Goal: Transaction & Acquisition: Purchase product/service

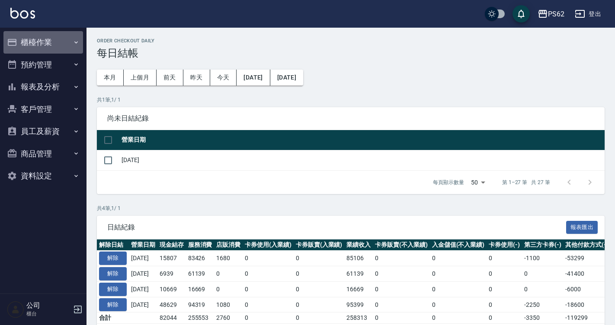
click at [33, 41] on button "櫃檯作業" at bounding box center [43, 42] width 80 height 23
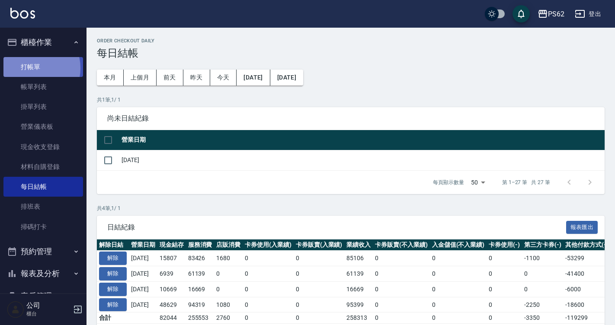
click at [31, 68] on link "打帳單" at bounding box center [43, 67] width 80 height 20
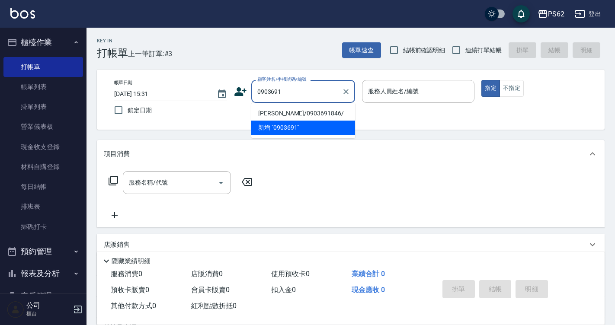
click at [283, 113] on li "[PERSON_NAME]/0903691846/" at bounding box center [303, 113] width 104 height 14
type input "[PERSON_NAME]/0903691846/"
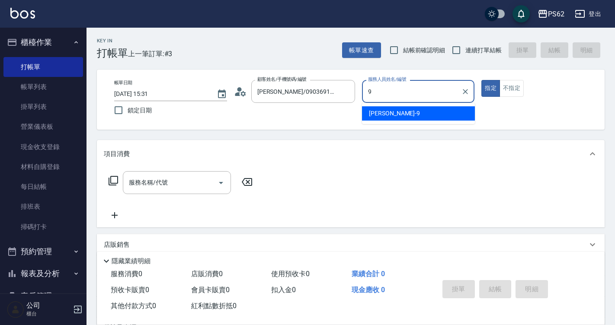
type input "niki-9"
type button "true"
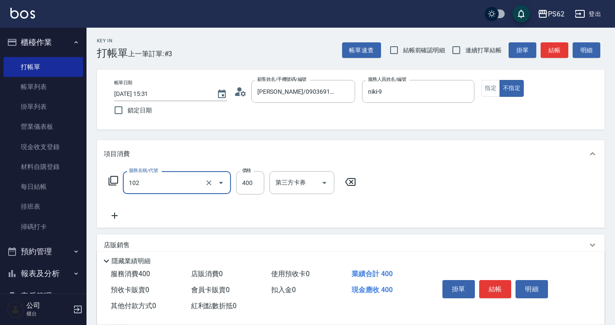
type input "精油洗髮(102)"
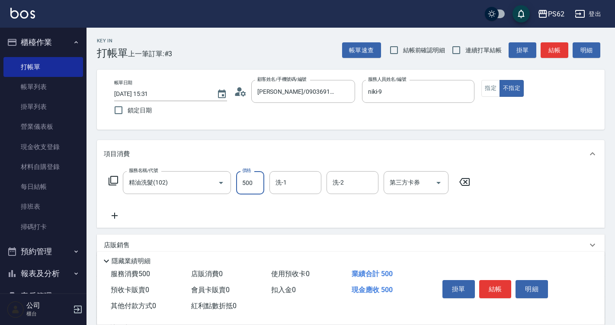
type input "500"
type input "Sunny-23"
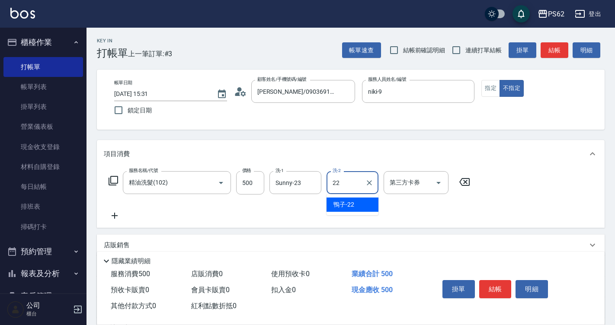
type input "鴨子-22"
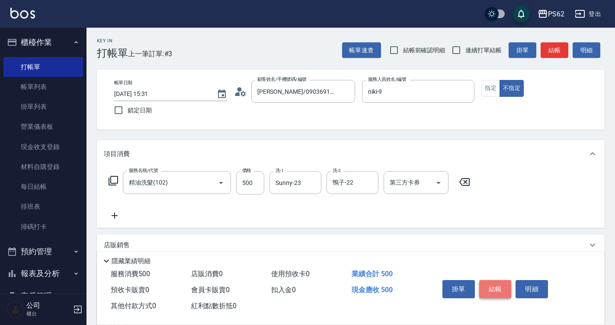
click at [496, 280] on button "結帳" at bounding box center [496, 289] width 32 height 18
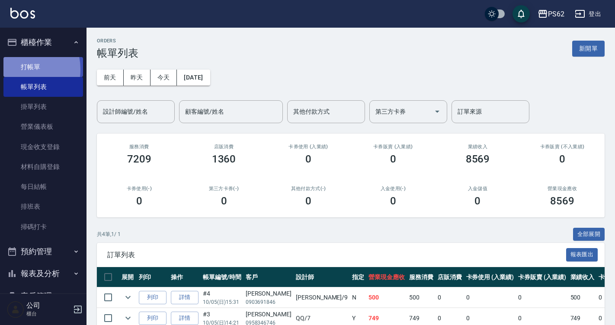
click at [15, 70] on link "打帳單" at bounding box center [43, 67] width 80 height 20
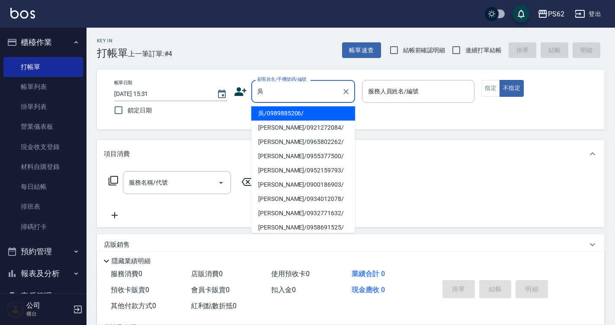
click at [284, 89] on input "吳" at bounding box center [296, 91] width 83 height 15
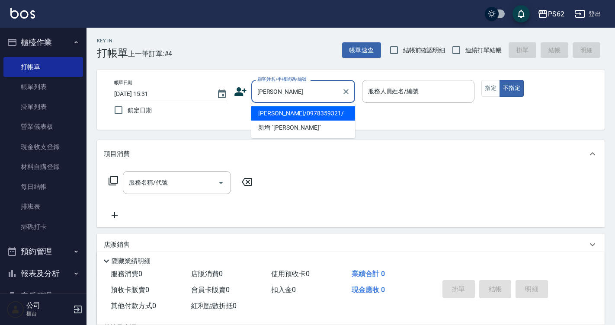
click at [283, 114] on li "[PERSON_NAME]/0978359321/" at bounding box center [303, 113] width 104 height 14
type input "[PERSON_NAME]/0978359321/"
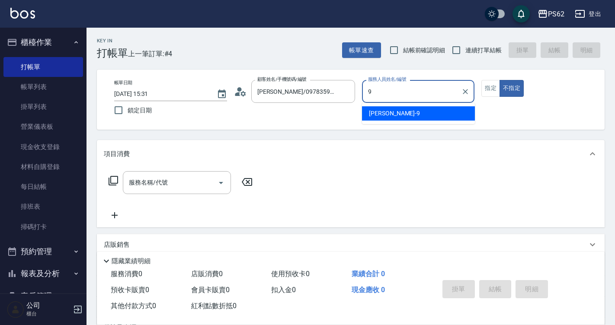
type input "niki-9"
type button "false"
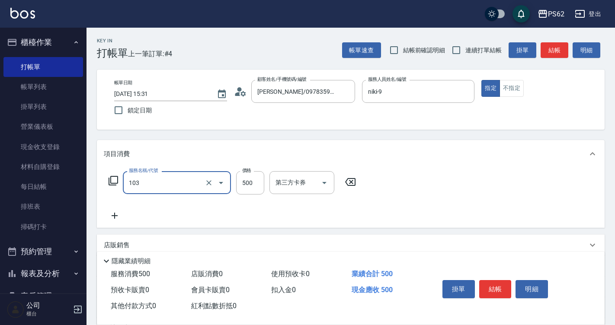
type input "B級洗剪500(103)"
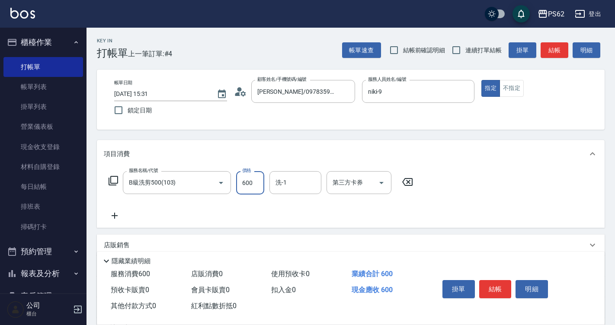
type input "600"
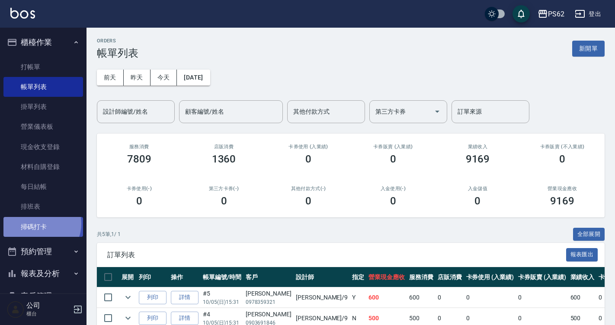
click at [40, 224] on link "掃碼打卡" at bounding box center [43, 227] width 80 height 20
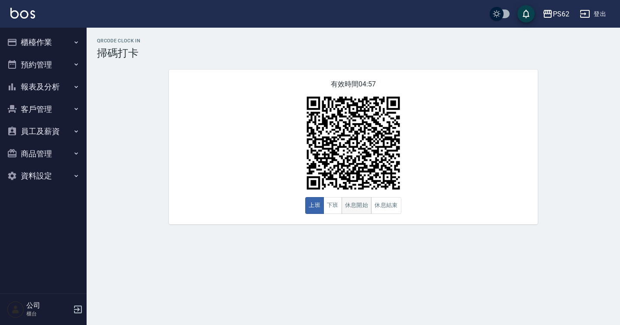
click at [353, 202] on button "休息開始" at bounding box center [356, 205] width 30 height 17
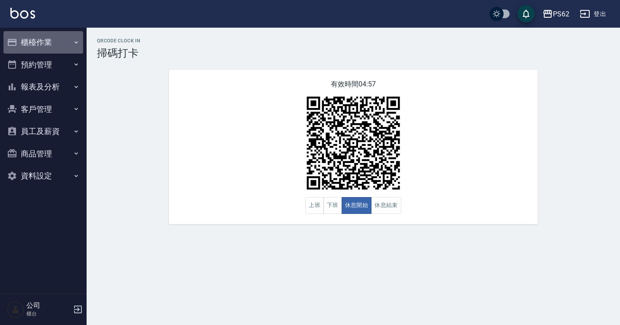
click at [42, 43] on button "櫃檯作業" at bounding box center [43, 42] width 80 height 23
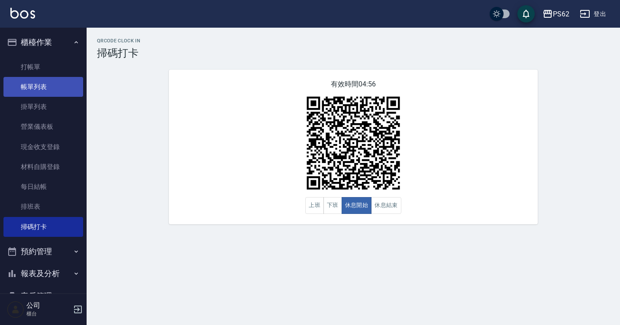
click at [42, 80] on link "帳單列表" at bounding box center [43, 87] width 80 height 20
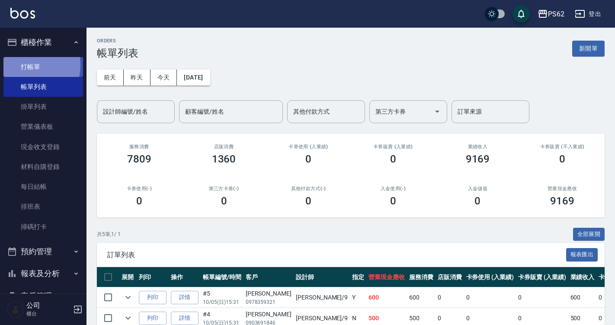
click at [23, 65] on link "打帳單" at bounding box center [43, 67] width 80 height 20
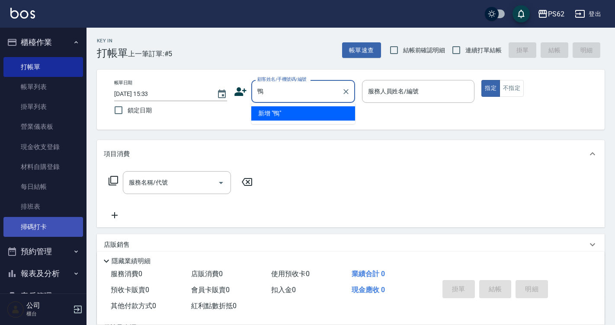
type input "鴨"
click at [32, 225] on link "掃碼打卡" at bounding box center [43, 227] width 80 height 20
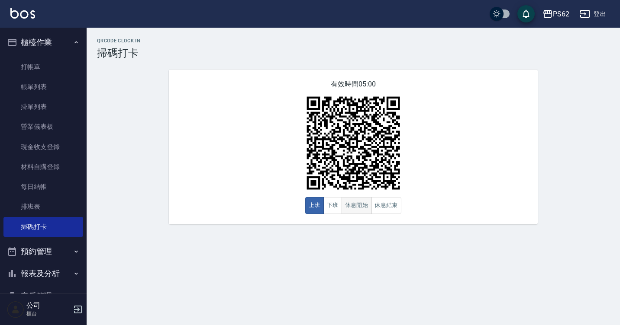
click at [348, 211] on button "休息開始" at bounding box center [356, 205] width 30 height 17
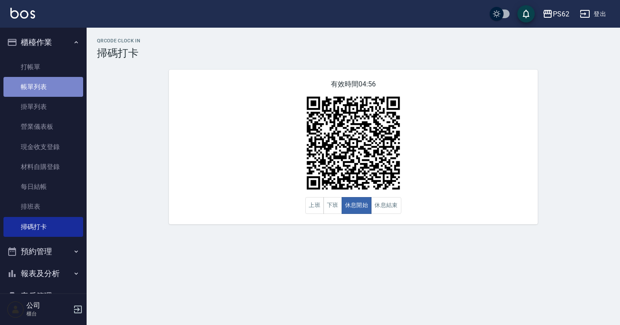
click at [45, 85] on link "帳單列表" at bounding box center [43, 87] width 80 height 20
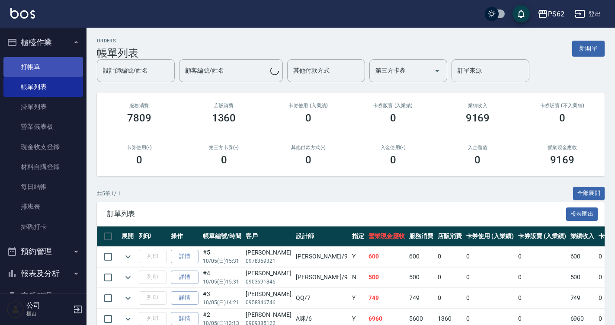
click at [72, 69] on link "打帳單" at bounding box center [43, 67] width 80 height 20
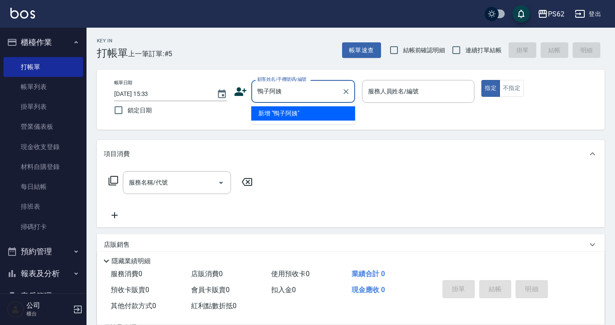
type input "鴨子阿姨"
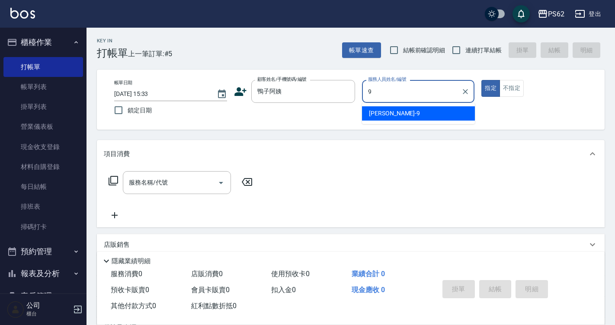
type input "niki-9"
type button "true"
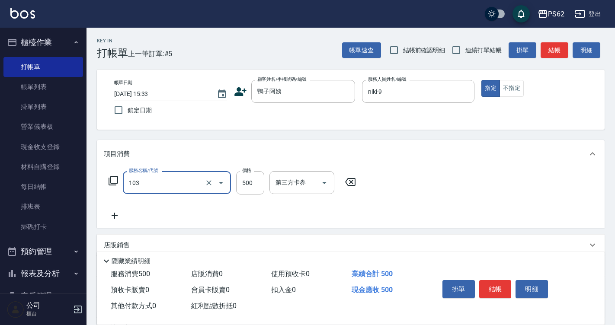
type input "B級洗剪500(103)"
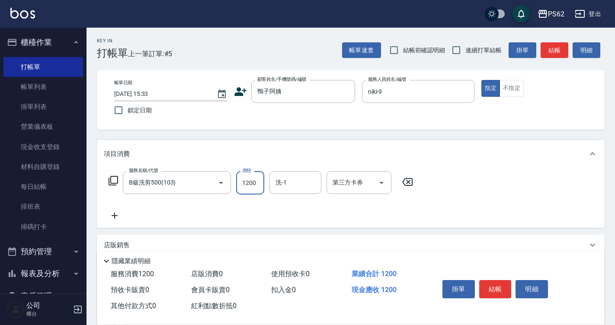
type input "1200"
drag, startPoint x: 206, startPoint y: 179, endPoint x: 234, endPoint y: 179, distance: 27.7
click at [207, 179] on icon "Clear" at bounding box center [209, 183] width 9 height 9
click at [255, 185] on input "1200" at bounding box center [250, 182] width 28 height 23
click at [181, 193] on div "B級洗剪500(103) 服務名稱/代號" at bounding box center [177, 182] width 108 height 23
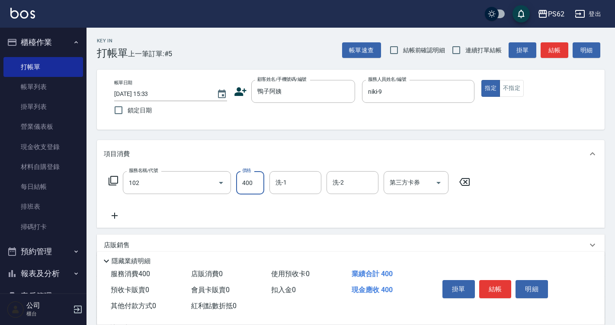
type input "精油洗髮(102)"
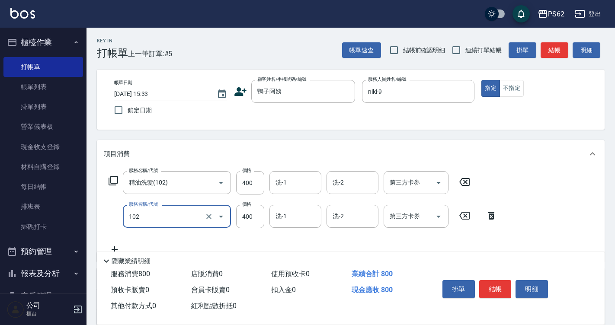
type input "精油洗髮(102)"
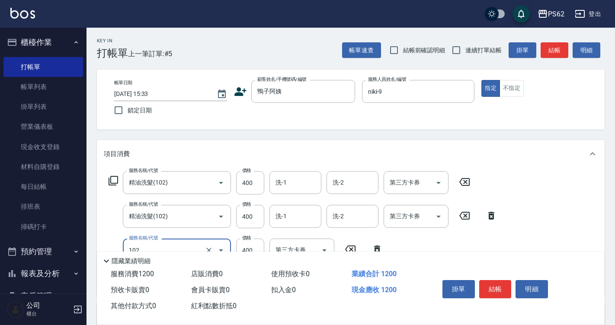
type input "精油洗髮(102)"
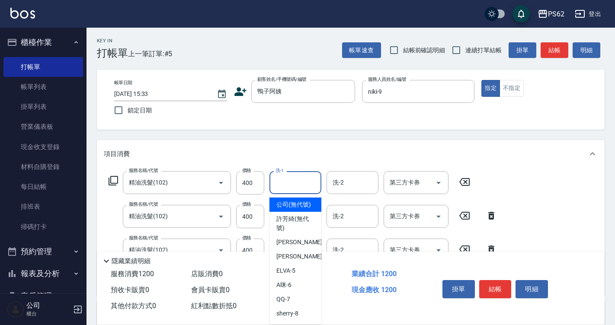
click at [299, 185] on input "洗-1" at bounding box center [296, 182] width 44 height 15
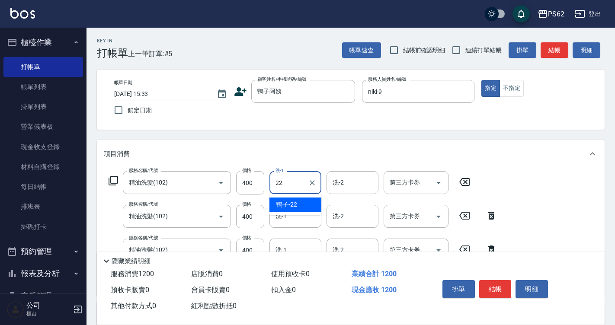
type input "鴨子-22"
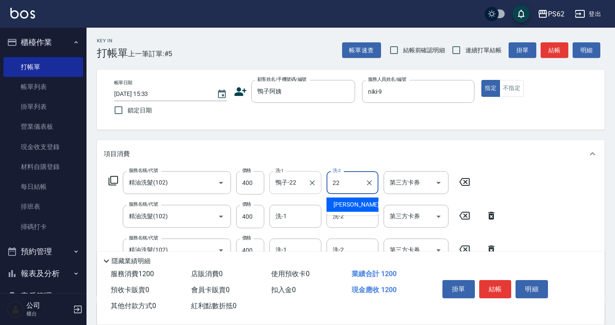
type input "鴨子-22"
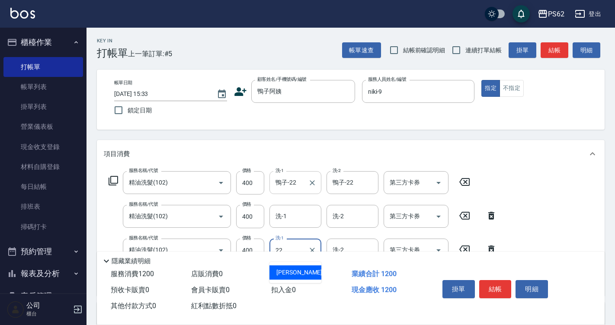
type input "鴨子-22"
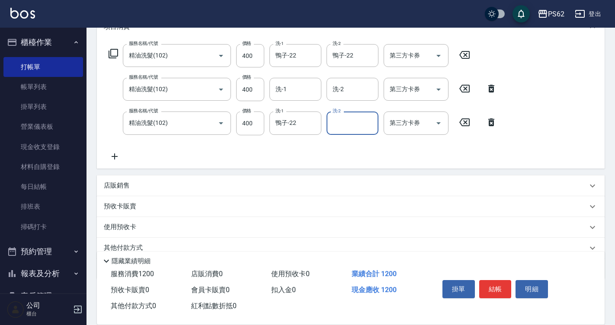
scroll to position [164, 0]
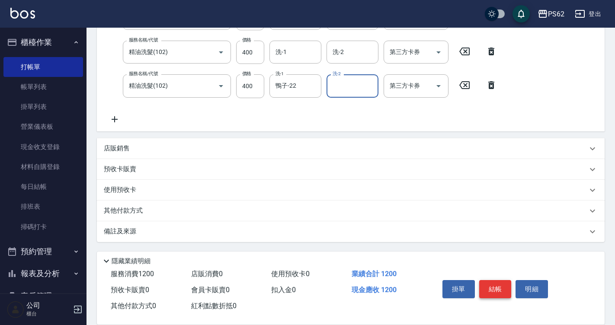
click at [498, 287] on button "結帳" at bounding box center [496, 289] width 32 height 18
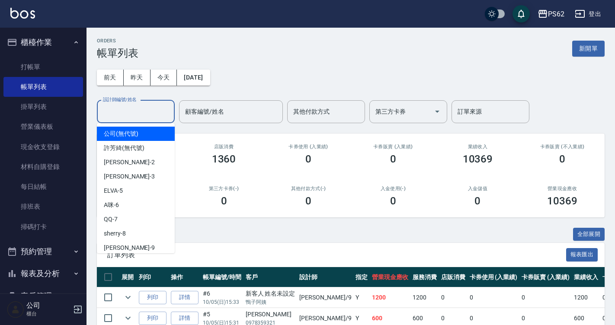
click at [144, 119] on input "設計師編號/姓名" at bounding box center [136, 111] width 70 height 15
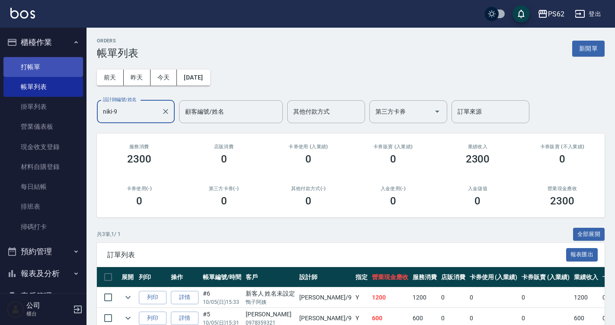
type input "niki-9"
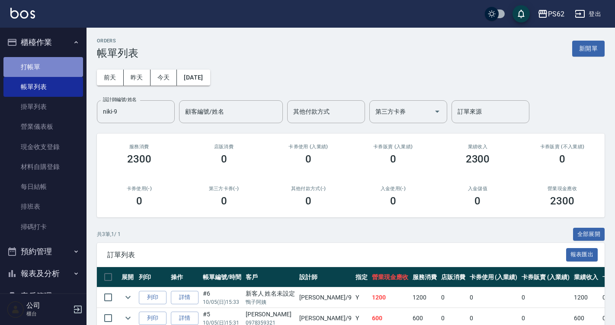
click at [58, 67] on link "打帳單" at bounding box center [43, 67] width 80 height 20
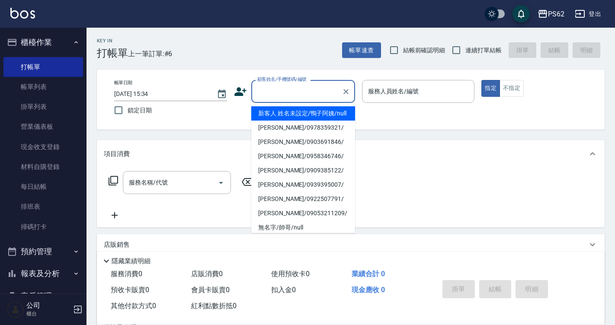
click at [296, 95] on input "顧客姓名/手機號碼/編號" at bounding box center [296, 91] width 83 height 15
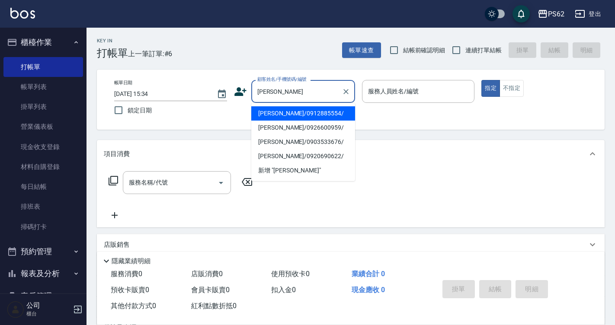
type input "[PERSON_NAME]/0912885554/"
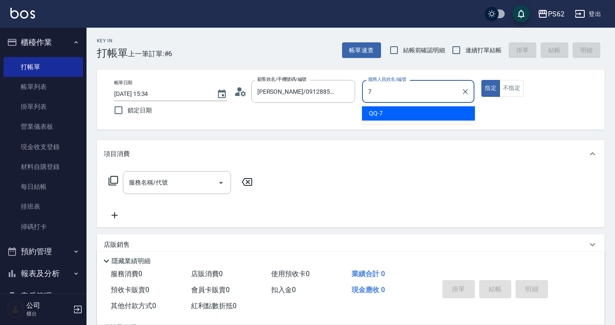
type input "QQ-7"
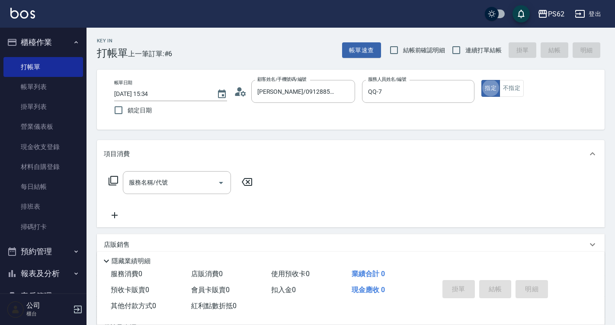
type button "true"
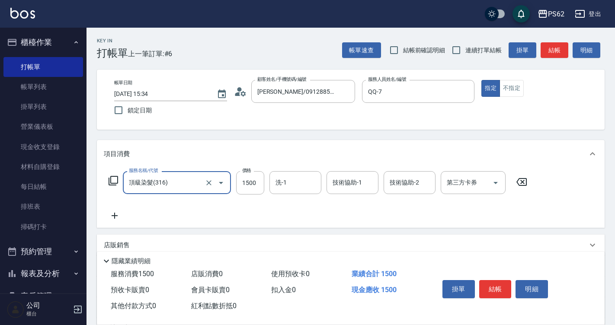
type input "頂級染髮(316)"
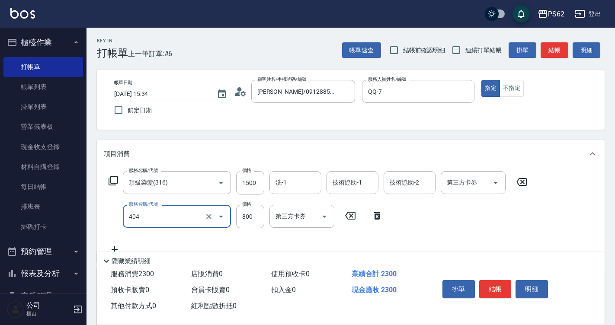
type input "肩帶上(404)"
click at [258, 188] on input "1500" at bounding box center [250, 182] width 28 height 23
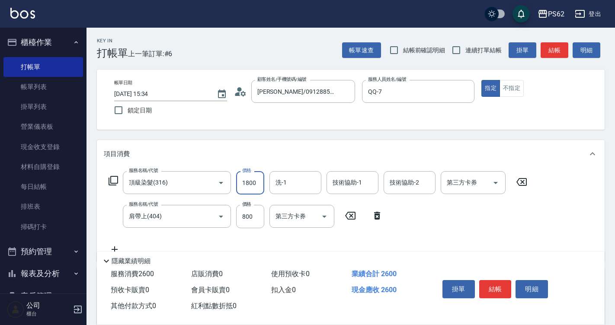
type input "1800"
type input "500"
click at [280, 185] on input "洗-1" at bounding box center [296, 182] width 44 height 15
type input "浣熊-25"
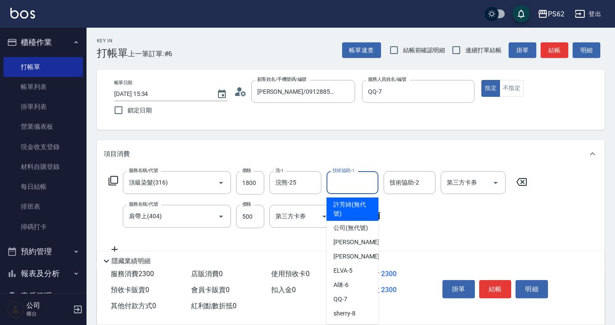
click at [344, 175] on div "技術協助-1 技術協助-1" at bounding box center [353, 182] width 52 height 23
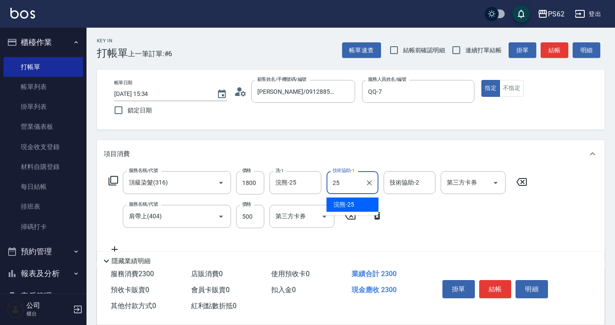
type input "浣熊-25"
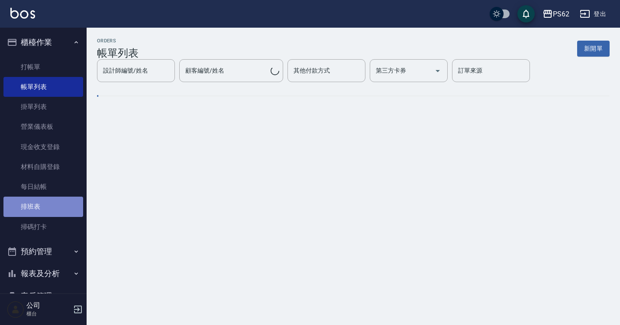
click at [52, 205] on link "排班表" at bounding box center [43, 207] width 80 height 20
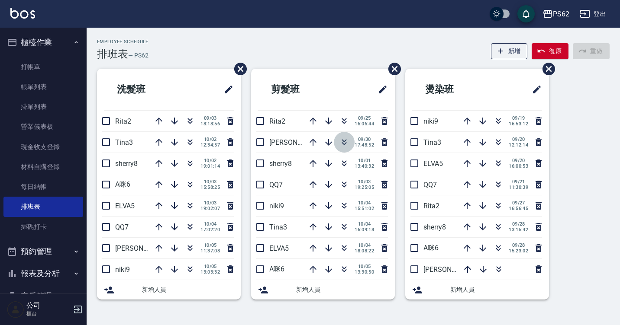
click at [349, 134] on button "button" at bounding box center [344, 142] width 21 height 21
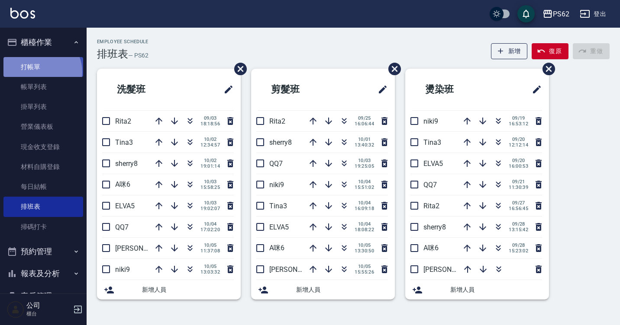
click at [41, 71] on link "打帳單" at bounding box center [43, 67] width 80 height 20
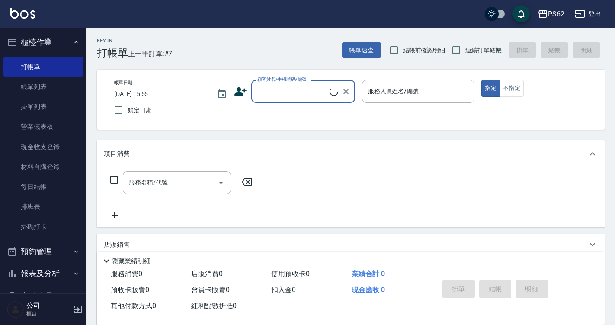
click at [306, 85] on input "顧客姓名/手機號碼/編號" at bounding box center [292, 91] width 74 height 15
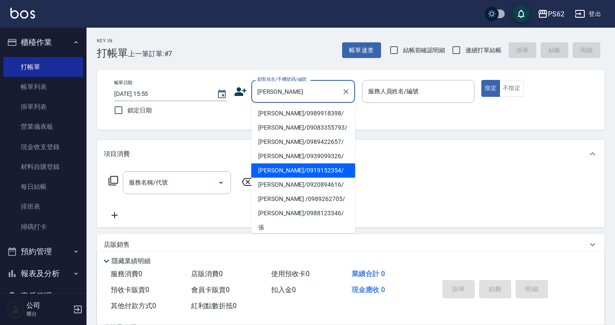
type input "[PERSON_NAME]/0919152354/"
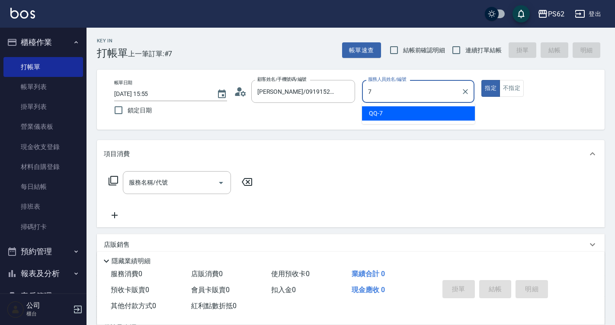
type input "QQ-7"
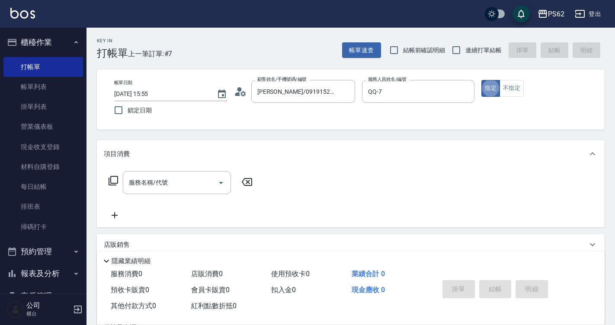
type button "true"
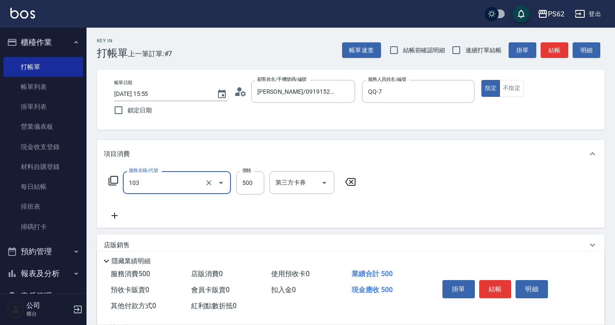
type input "B級洗剪500(103)"
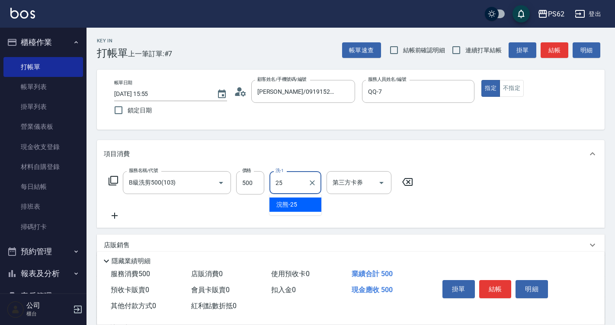
type input "浣熊-25"
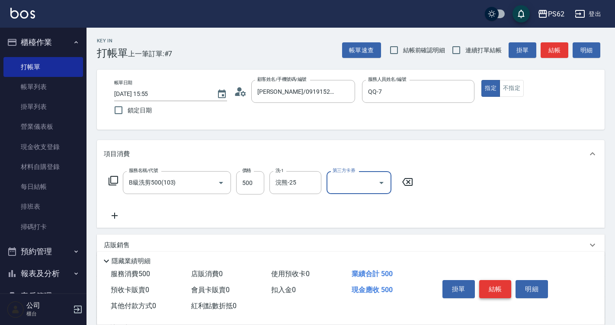
click at [491, 293] on button "結帳" at bounding box center [496, 289] width 32 height 18
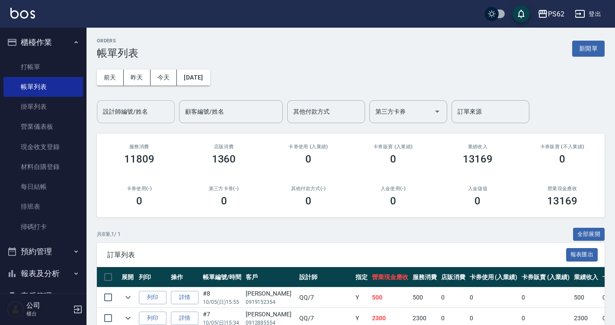
click at [138, 122] on div "設計師編號/姓名" at bounding box center [136, 111] width 78 height 23
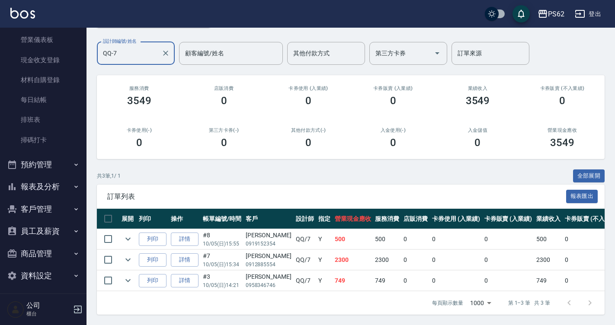
scroll to position [91, 0]
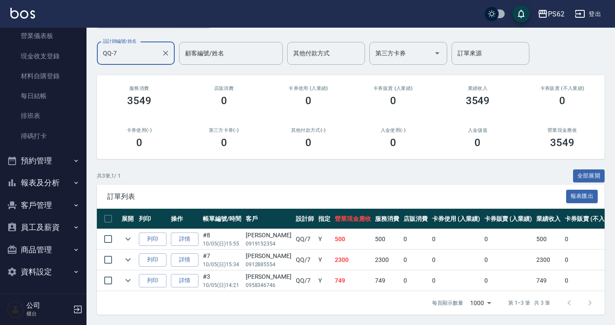
type input "QQ-7"
click at [41, 200] on button "客戶管理" at bounding box center [43, 205] width 80 height 23
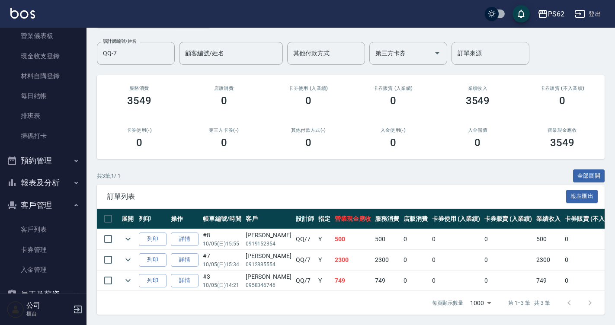
click at [54, 180] on button "報表及分析" at bounding box center [43, 183] width 80 height 23
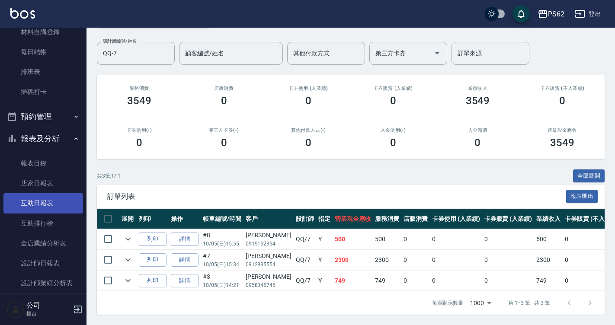
scroll to position [221, 0]
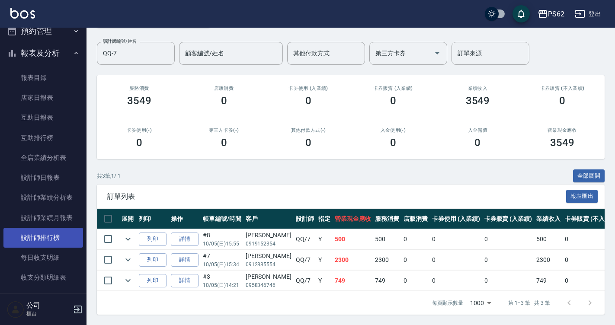
click at [58, 235] on link "設計師排行榜" at bounding box center [43, 238] width 80 height 20
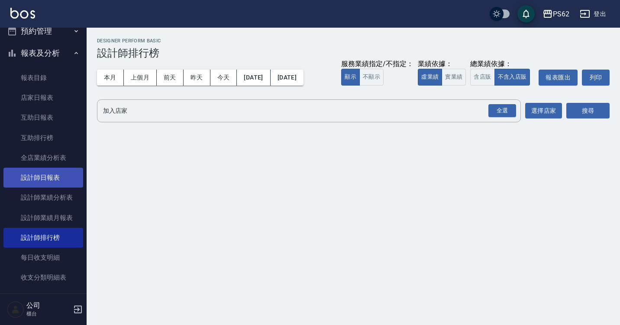
click at [53, 185] on link "設計師日報表" at bounding box center [43, 178] width 80 height 20
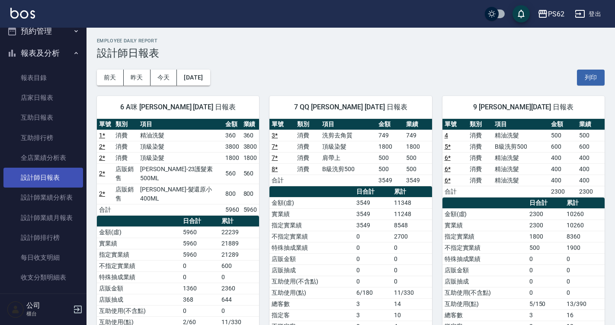
click at [53, 185] on link "設計師日報表" at bounding box center [43, 178] width 80 height 20
click at [138, 75] on button "昨天" at bounding box center [137, 78] width 27 height 16
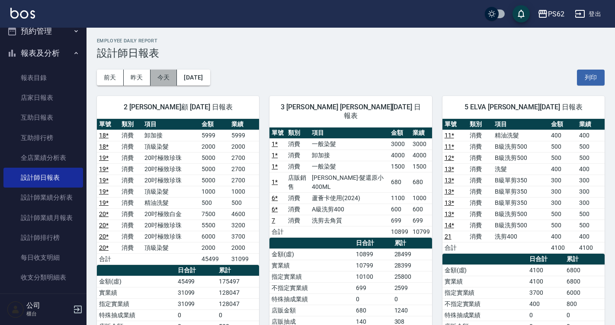
click at [158, 83] on button "今天" at bounding box center [164, 78] width 27 height 16
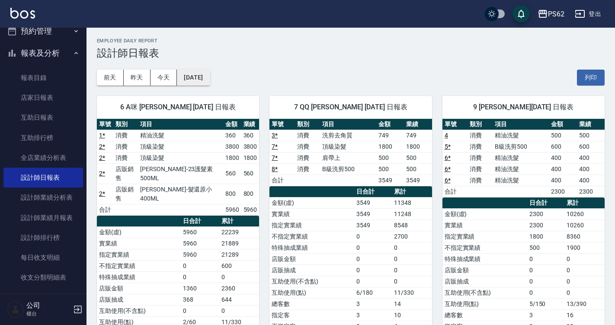
click at [207, 75] on button "[DATE]" at bounding box center [193, 78] width 33 height 16
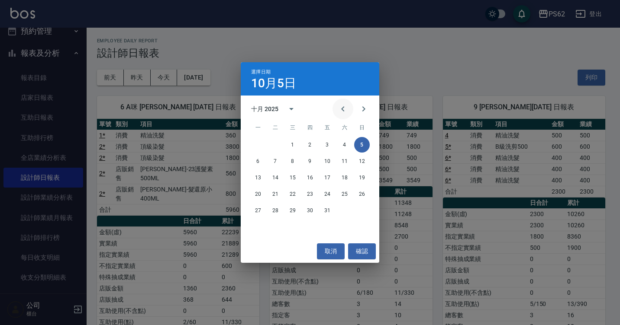
drag, startPoint x: 348, startPoint y: 98, endPoint x: 348, endPoint y: 105, distance: 6.5
click at [347, 100] on div "十月 2025 一 二 三 四 五 六 日 1 2 3 4 5 6 7 8 9 10 11 12 13 14 15 16 17 18 19 20 21 22 …" at bounding box center [310, 168] width 138 height 145
click at [348, 105] on button "Previous month" at bounding box center [342, 109] width 21 height 21
click at [332, 144] on button "5" at bounding box center [327, 145] width 16 height 16
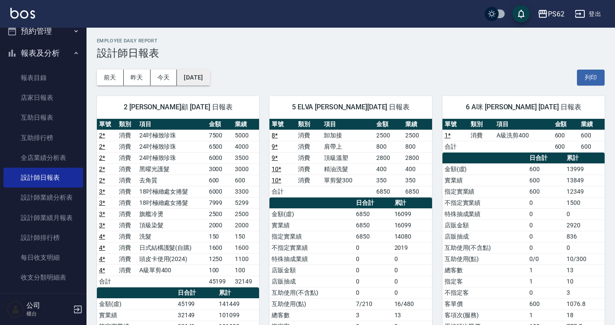
click at [210, 74] on button "[DATE]" at bounding box center [193, 78] width 33 height 16
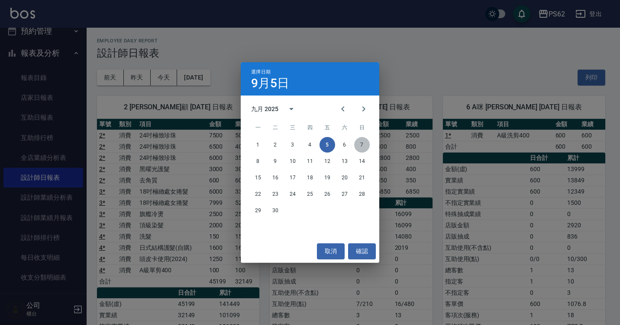
click at [365, 142] on button "7" at bounding box center [362, 145] width 16 height 16
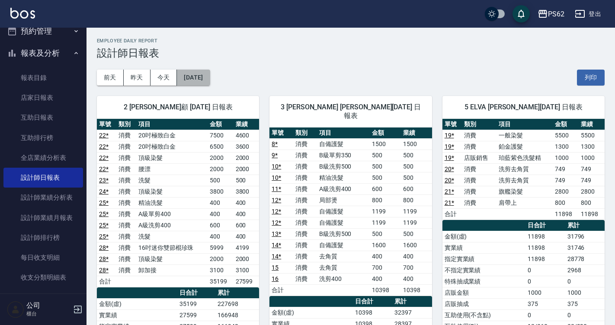
click at [210, 80] on button "[DATE]" at bounding box center [193, 78] width 33 height 16
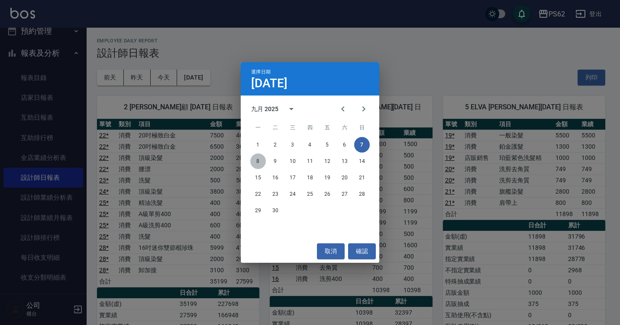
click at [255, 160] on button "8" at bounding box center [258, 162] width 16 height 16
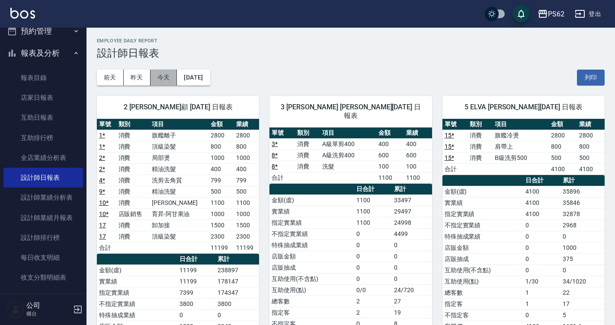
click at [160, 84] on button "今天" at bounding box center [164, 78] width 27 height 16
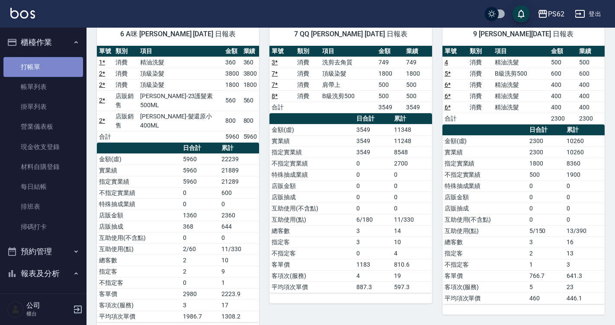
click at [44, 72] on link "打帳單" at bounding box center [43, 67] width 80 height 20
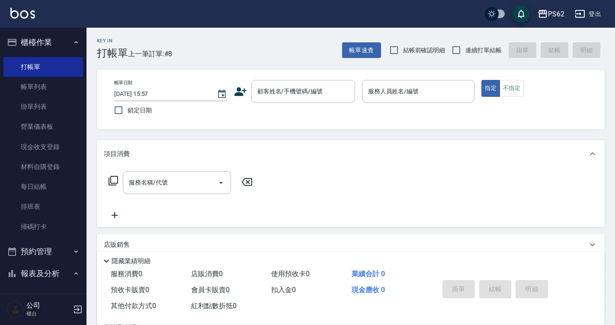
drag, startPoint x: 0, startPoint y: 8, endPoint x: 216, endPoint y: 45, distance: 218.7
click at [216, 45] on div "Key In 打帳單 上一筆訂單:#8 帳單速查 結帳前確認明細 連續打單結帳 掛單 結帳 明細" at bounding box center [346, 44] width 518 height 32
click at [297, 97] on input "顧客姓名/手機號碼/編號" at bounding box center [296, 91] width 83 height 15
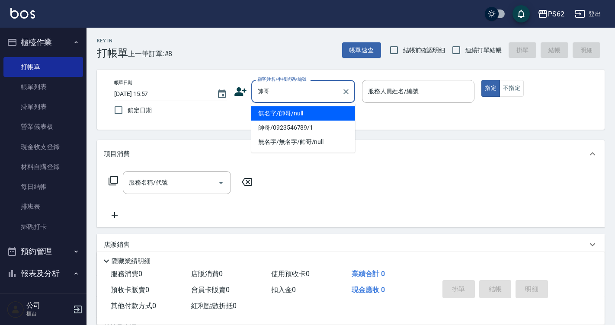
type input "無名字/帥哥/null"
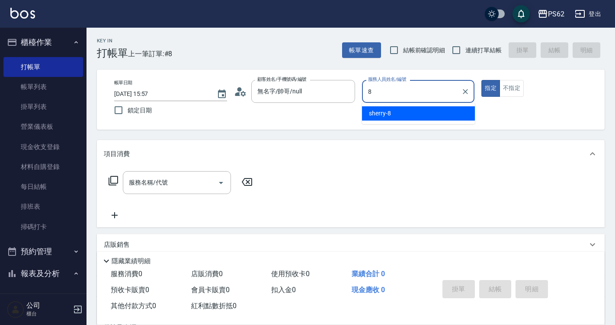
type input "sherry-8"
type button "true"
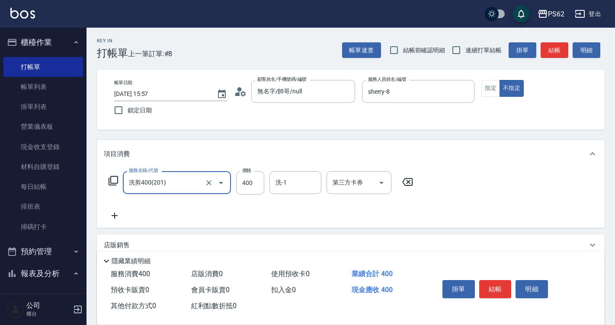
type input "洗剪400(201)"
click at [492, 280] on button "結帳" at bounding box center [496, 289] width 32 height 18
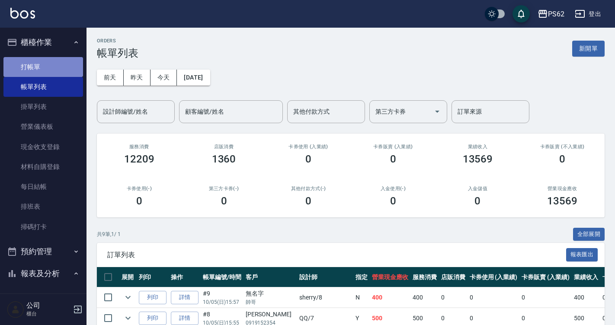
click at [64, 66] on link "打帳單" at bounding box center [43, 67] width 80 height 20
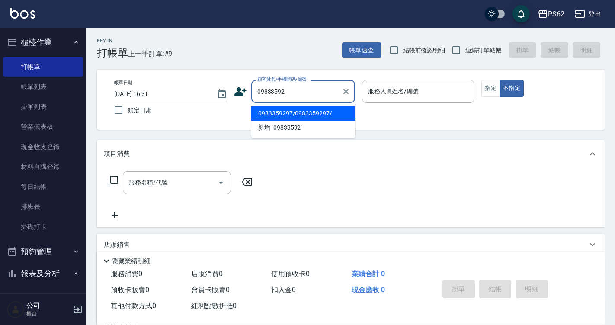
click at [290, 115] on li "0983359297/0983359297/" at bounding box center [303, 113] width 104 height 14
type input "0983359297/0983359297/"
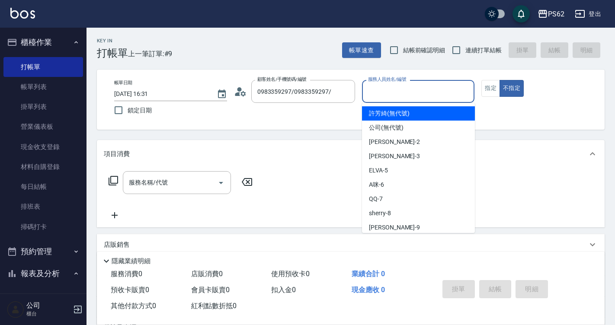
click at [405, 93] on input "服務人員姓名/編號" at bounding box center [418, 91] width 105 height 15
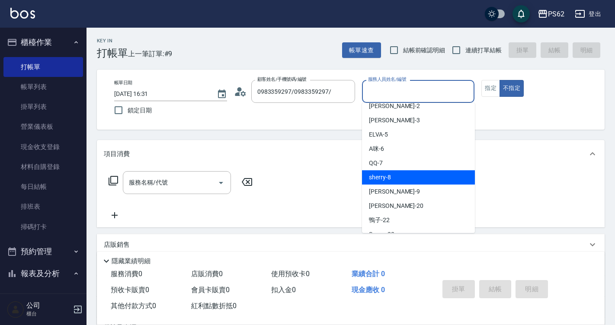
scroll to position [87, 0]
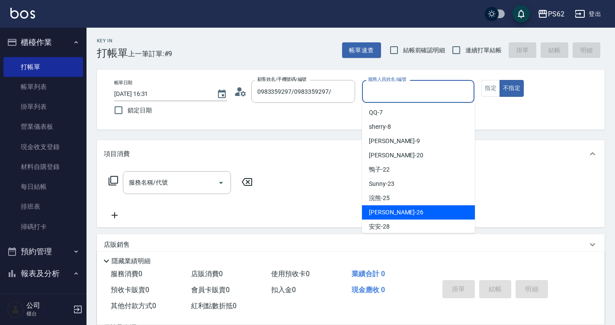
drag, startPoint x: 384, startPoint y: 216, endPoint x: 430, endPoint y: 181, distance: 57.6
click at [384, 215] on span "[PERSON_NAME] -26" at bounding box center [396, 212] width 55 height 9
type input "[PERSON_NAME]-26"
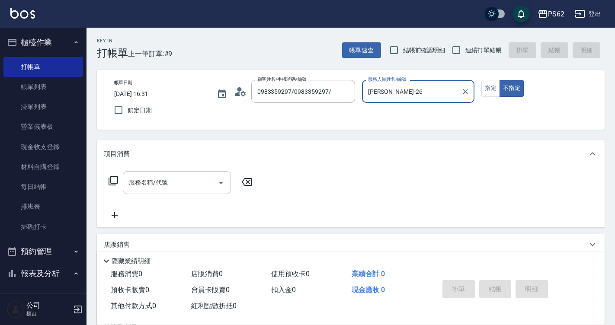
click at [166, 183] on input "服務名稱/代號" at bounding box center [170, 182] width 87 height 15
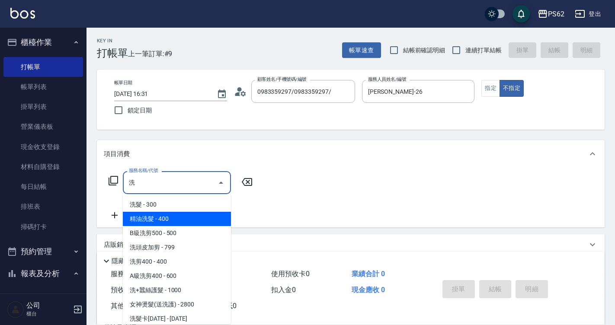
click at [160, 219] on span "精油洗髮 - 400" at bounding box center [177, 219] width 108 height 14
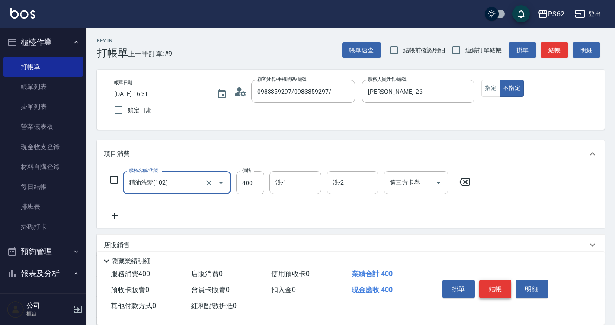
type input "精油洗髮(102)"
click at [493, 285] on button "結帳" at bounding box center [496, 289] width 32 height 18
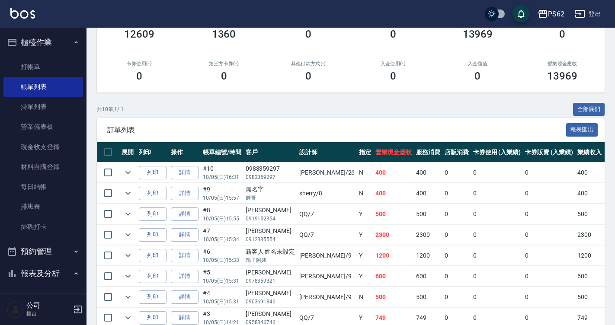
scroll to position [124, 0]
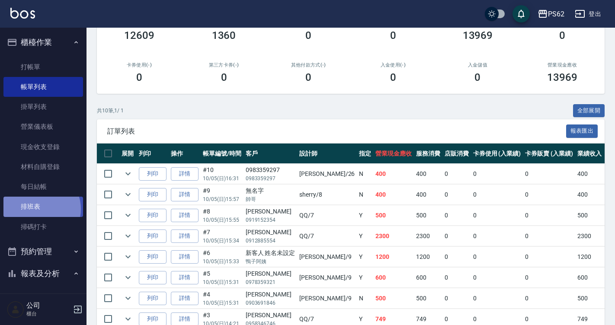
click at [39, 209] on link "排班表" at bounding box center [43, 207] width 80 height 20
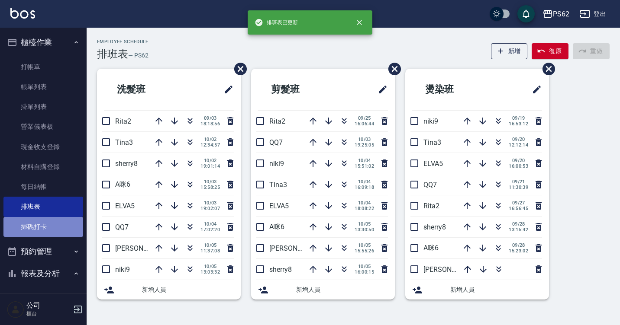
click at [48, 225] on link "掃碼打卡" at bounding box center [43, 227] width 80 height 20
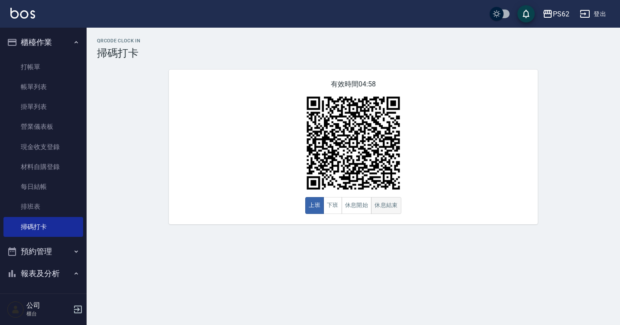
click at [388, 207] on button "休息結束" at bounding box center [386, 205] width 30 height 17
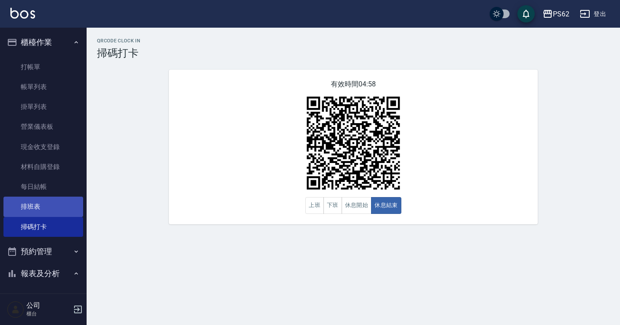
click at [48, 208] on link "排班表" at bounding box center [43, 207] width 80 height 20
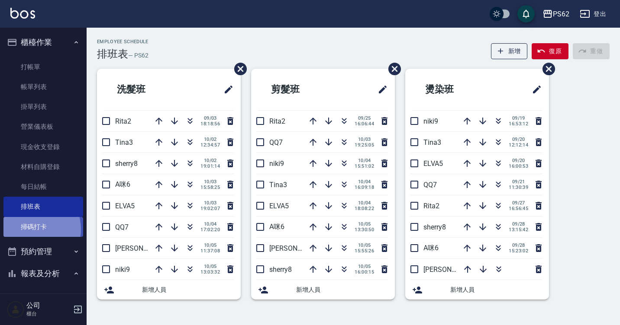
click at [30, 229] on link "掃碼打卡" at bounding box center [43, 227] width 80 height 20
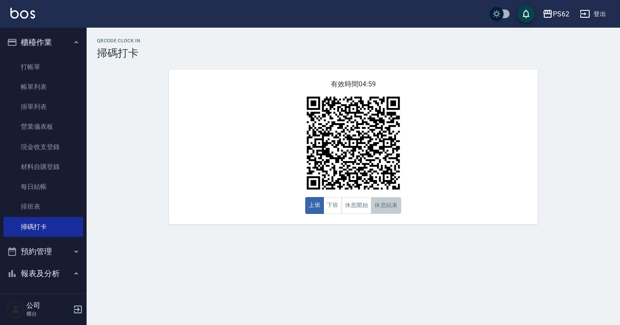
click at [380, 210] on button "休息結束" at bounding box center [386, 205] width 30 height 17
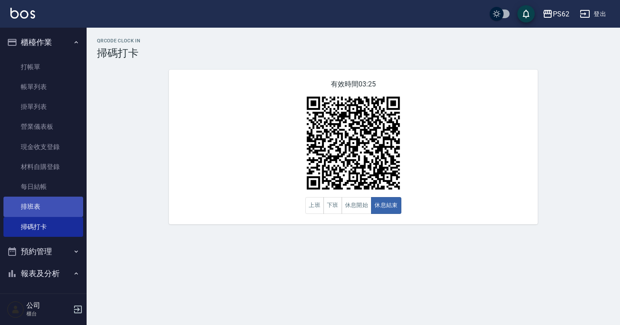
click at [23, 210] on link "排班表" at bounding box center [43, 207] width 80 height 20
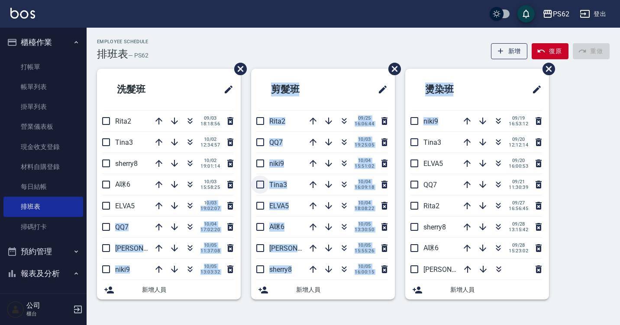
drag, startPoint x: 206, startPoint y: 205, endPoint x: 252, endPoint y: 189, distance: 49.4
click at [203, 206] on div "洗髮班 Rita2 09/03 18:18:56 Tina3 10/02 12:34:57 sherry8 10/02 19:01:14 A咪6 10/03 …" at bounding box center [348, 189] width 523 height 241
click at [347, 144] on icon "button" at bounding box center [344, 142] width 10 height 10
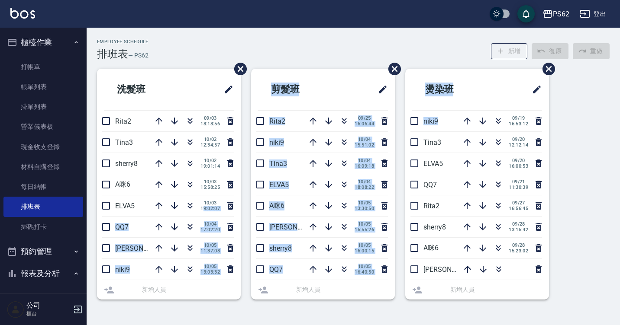
click at [342, 96] on div at bounding box center [364, 89] width 45 height 21
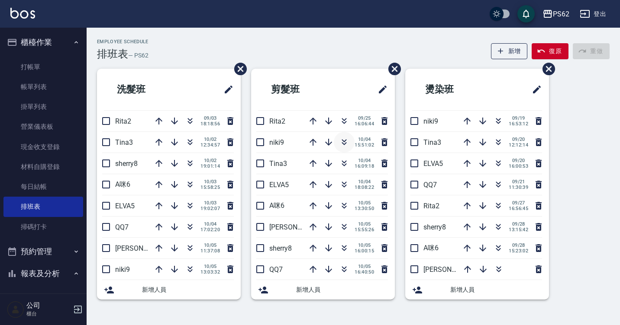
click at [339, 138] on icon "button" at bounding box center [344, 142] width 10 height 10
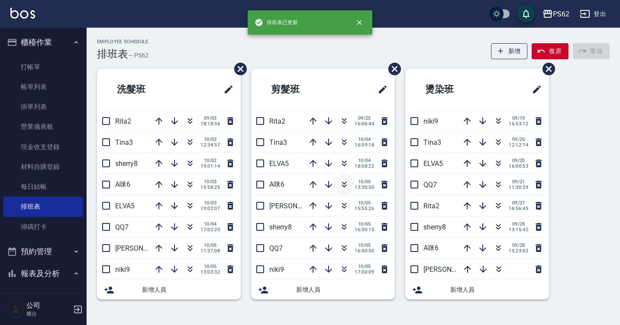
click at [339, 183] on icon "button" at bounding box center [344, 185] width 10 height 10
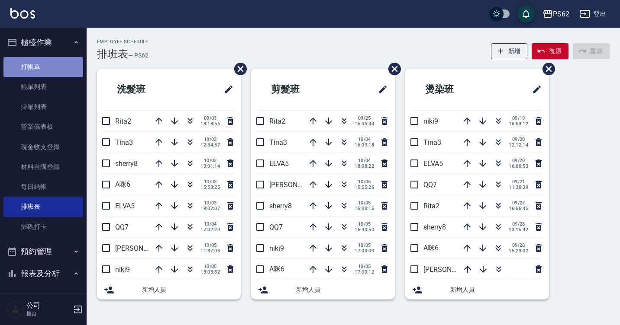
click at [63, 64] on link "打帳單" at bounding box center [43, 67] width 80 height 20
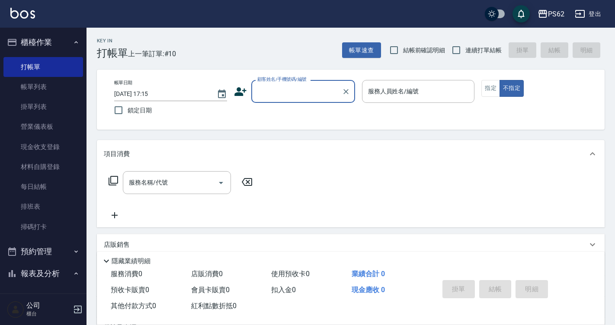
click at [289, 99] on input "顧客姓名/手機號碼/編號" at bounding box center [296, 91] width 83 height 15
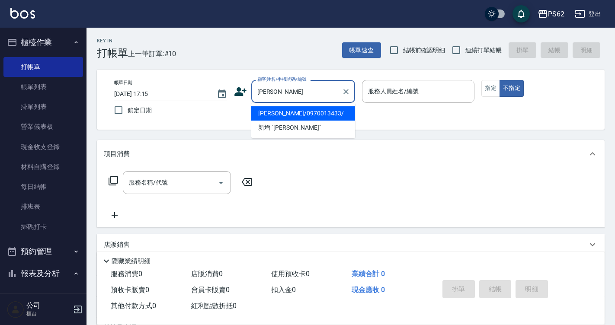
type input "[PERSON_NAME]/0970013433/"
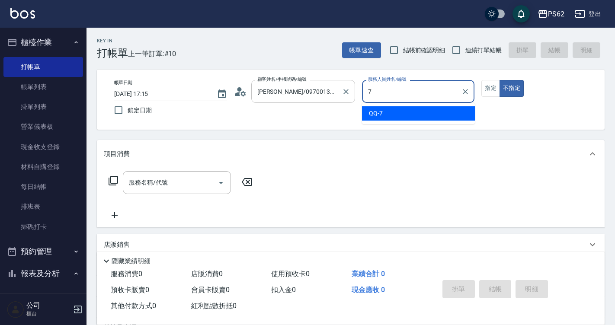
type input "QQ-7"
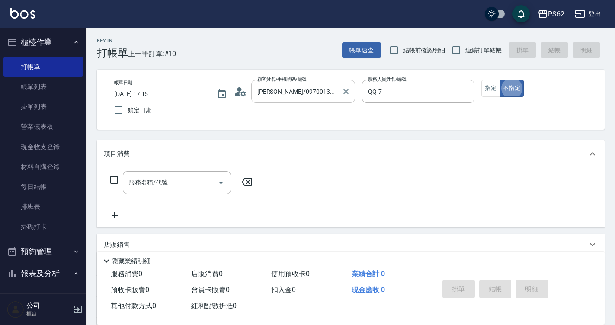
type button "false"
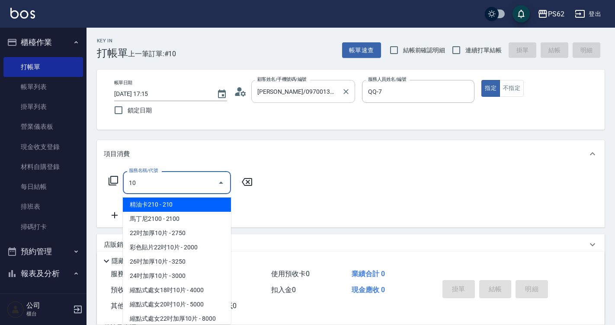
type input "1"
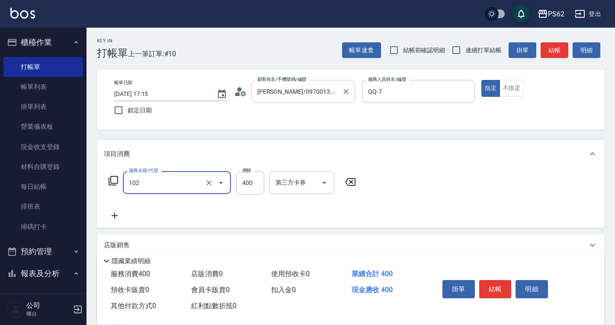
type input "精油洗髮(102)"
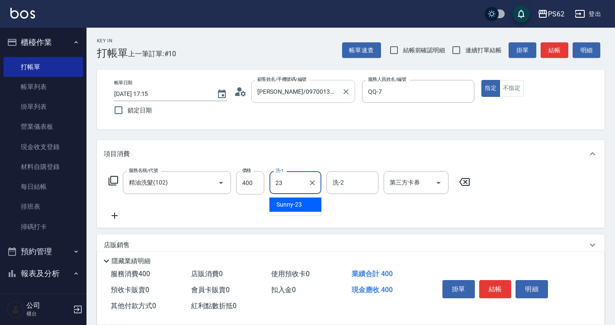
type input "Sunny-23"
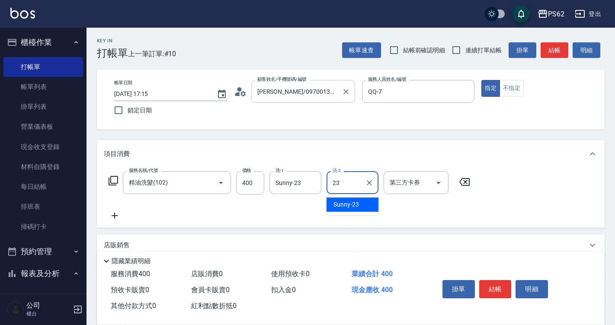
type input "Sunny-23"
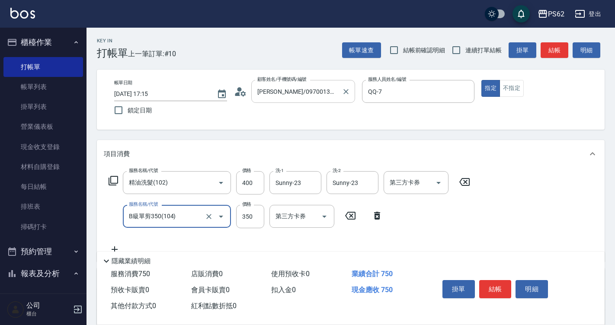
type input "B級單剪350(104)"
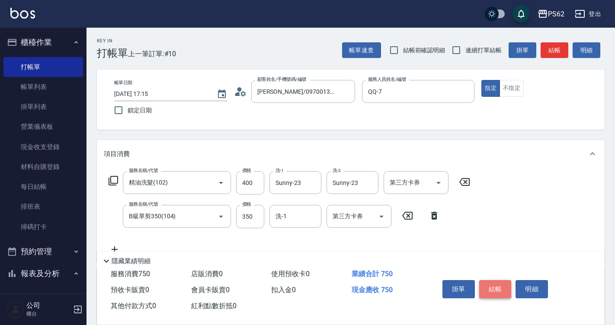
click at [498, 283] on button "結帳" at bounding box center [496, 289] width 32 height 18
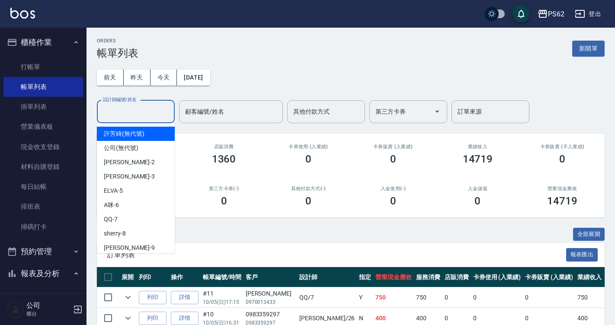
click at [127, 110] on input "設計師編號/姓名" at bounding box center [136, 111] width 70 height 15
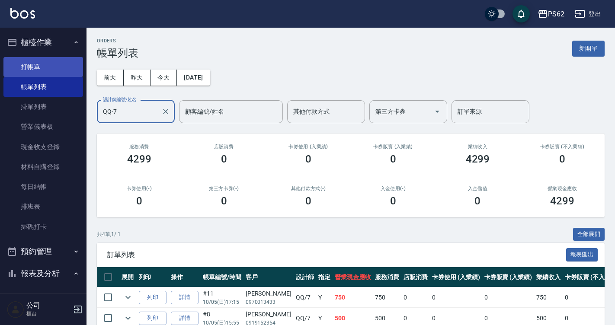
type input "QQ-7"
click at [43, 71] on link "打帳單" at bounding box center [43, 67] width 80 height 20
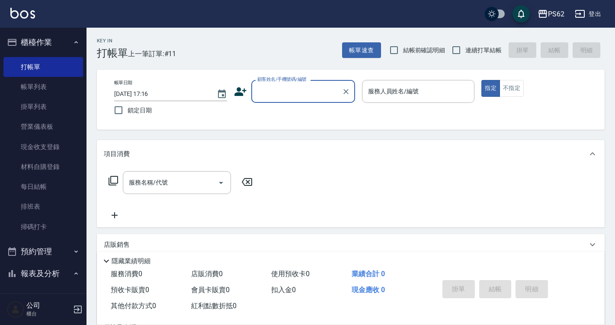
click at [287, 90] on input "顧客姓名/手機號碼/編號" at bounding box center [296, 91] width 83 height 15
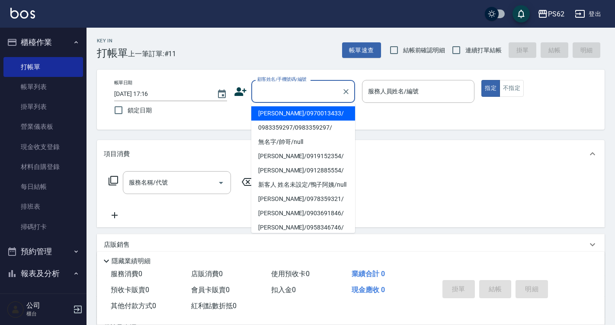
click at [245, 90] on icon at bounding box center [240, 91] width 13 height 13
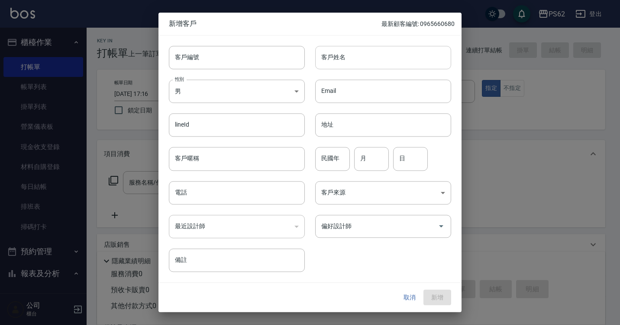
click at [352, 54] on input "客戶姓名" at bounding box center [383, 57] width 136 height 23
type input "[PERSON_NAME]"
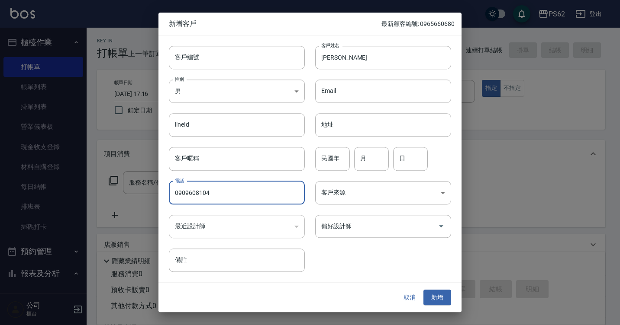
click at [197, 192] on input "0909608104" at bounding box center [237, 192] width 136 height 23
type input "0909608104"
click at [438, 301] on button "新增" at bounding box center [437, 298] width 28 height 16
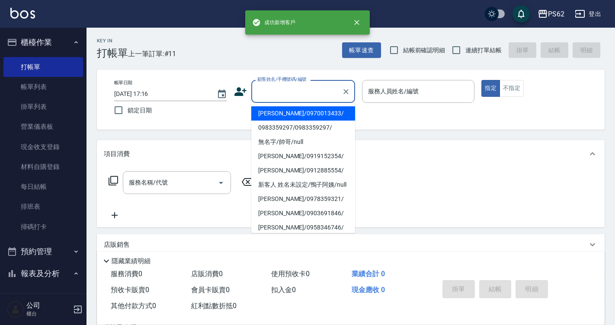
click at [283, 92] on input "顧客姓名/手機號碼/編號" at bounding box center [296, 91] width 83 height 15
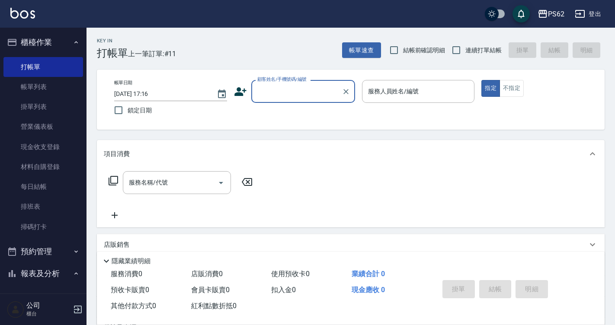
paste input "0909608104"
click at [283, 116] on li "[PERSON_NAME]/0909608104/" at bounding box center [303, 113] width 104 height 14
type input "[PERSON_NAME]/0909608104/"
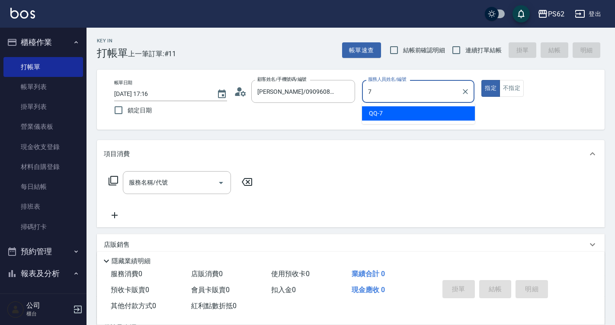
type input "QQ-7"
type button "true"
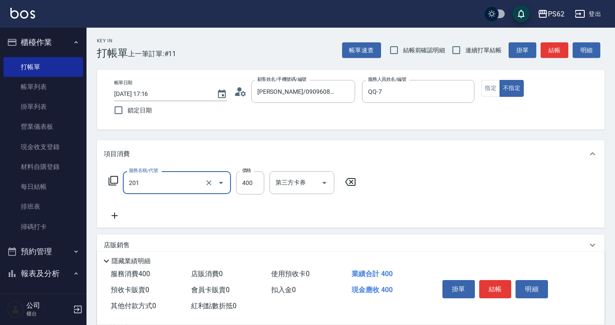
type input "洗剪400(201)"
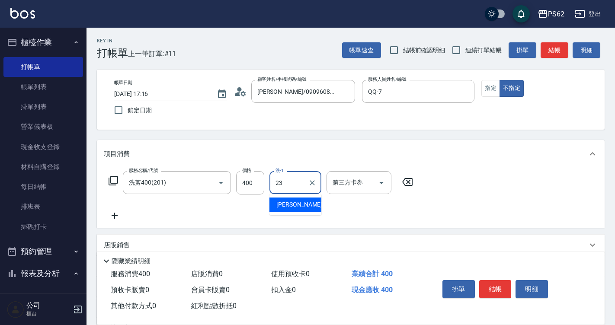
type input "Sunny-23"
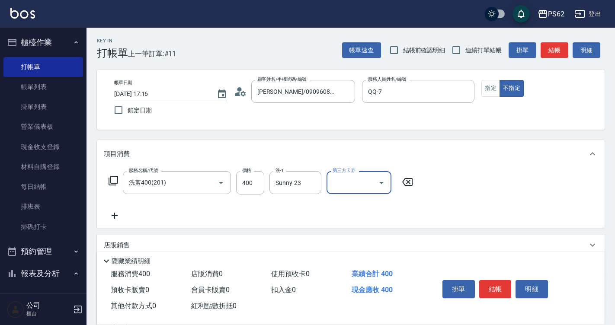
click at [496, 281] on button "結帳" at bounding box center [496, 289] width 32 height 18
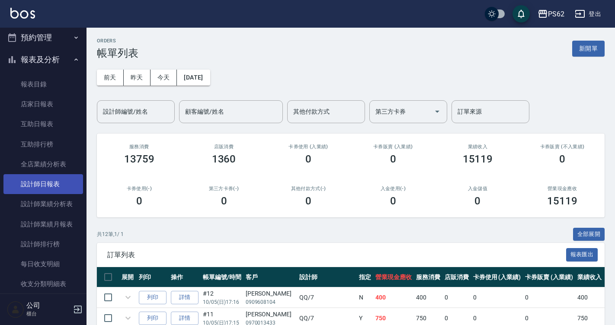
scroll to position [216, 0]
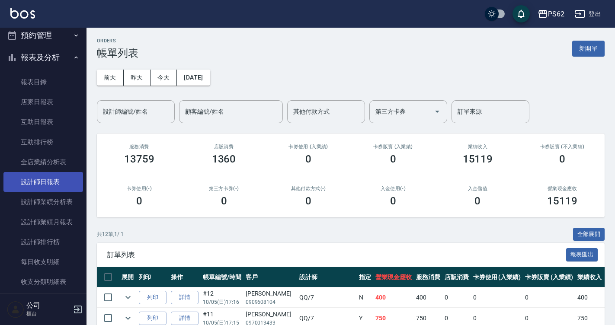
click at [64, 178] on link "設計師日報表" at bounding box center [43, 182] width 80 height 20
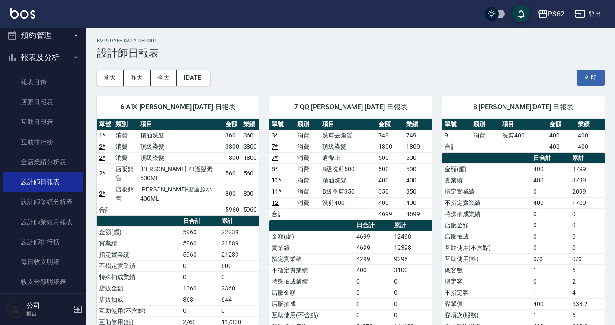
click at [364, 41] on h2 "Employee Daily Report" at bounding box center [351, 41] width 508 height 6
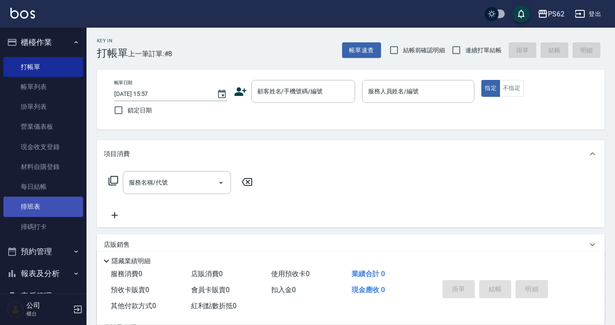
click at [45, 210] on link "排班表" at bounding box center [43, 207] width 80 height 20
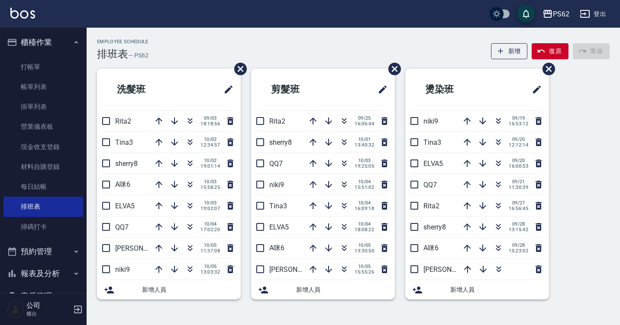
click at [186, 84] on h2 "洗髮班" at bounding box center [146, 89] width 84 height 31
click at [345, 137] on icon "button" at bounding box center [344, 142] width 10 height 10
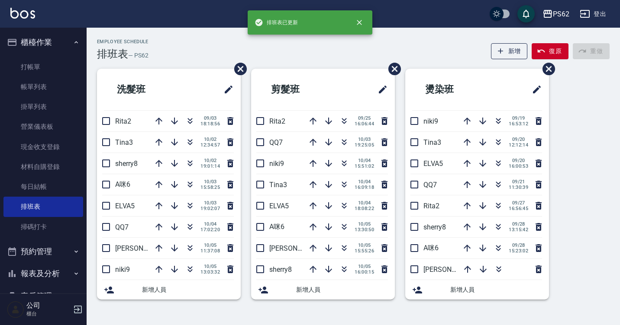
click at [351, 56] on div "Employee Schedule 排班表 — PS62 新增 復原 重做" at bounding box center [353, 49] width 512 height 21
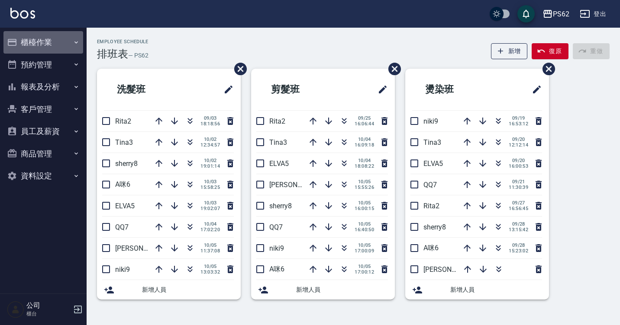
click at [58, 38] on button "櫃檯作業" at bounding box center [43, 42] width 80 height 23
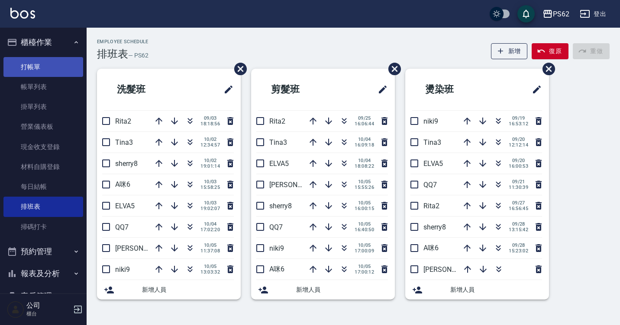
click at [67, 72] on link "打帳單" at bounding box center [43, 67] width 80 height 20
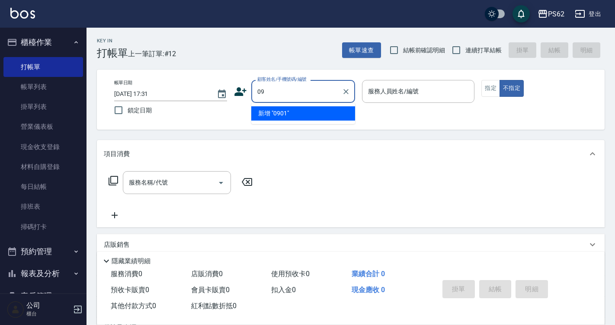
type input "0"
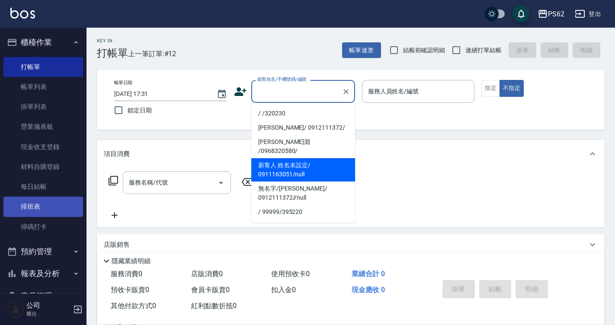
click at [49, 203] on link "排班表" at bounding box center [43, 207] width 80 height 20
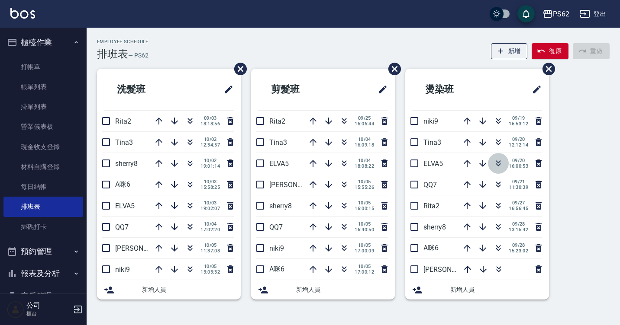
click at [498, 163] on icon "button" at bounding box center [498, 162] width 5 height 3
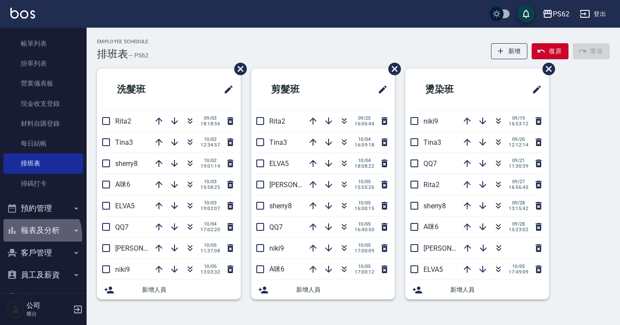
click at [36, 236] on button "報表及分析" at bounding box center [43, 230] width 80 height 23
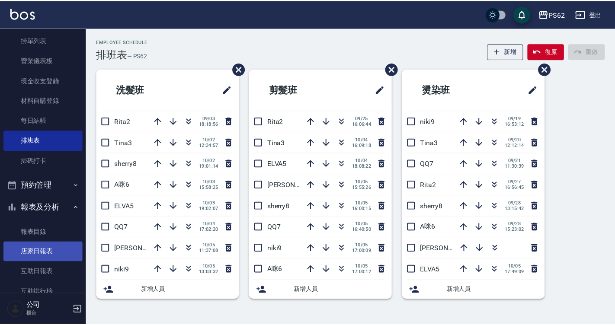
scroll to position [87, 0]
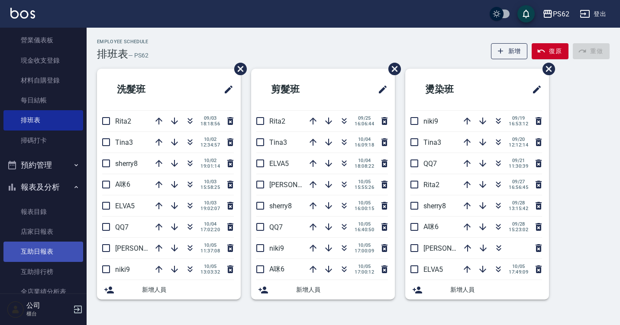
click at [46, 255] on link "互助日報表" at bounding box center [43, 252] width 80 height 20
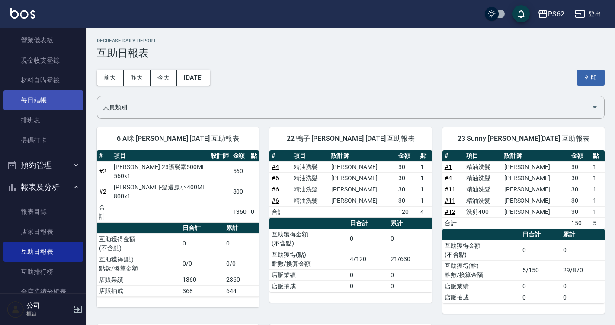
click at [17, 101] on link "每日結帳" at bounding box center [43, 100] width 80 height 20
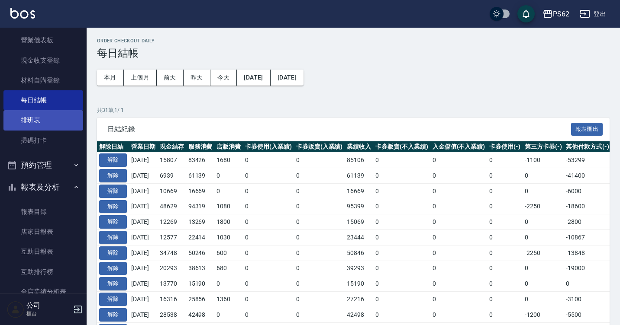
click at [23, 116] on link "排班表" at bounding box center [43, 120] width 80 height 20
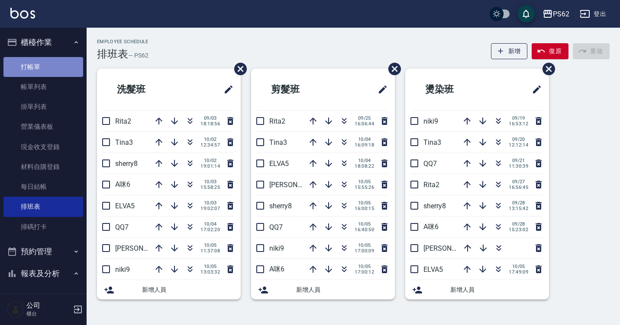
click at [45, 67] on link "打帳單" at bounding box center [43, 67] width 80 height 20
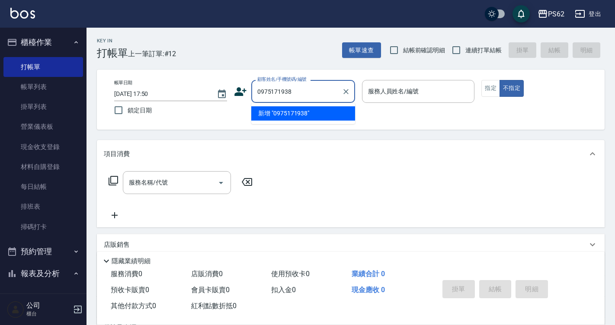
type input "0975171938"
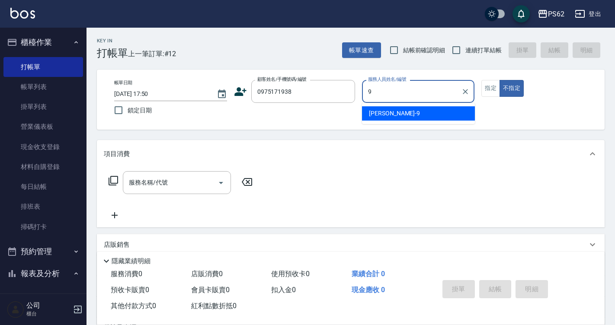
type input "niki-9"
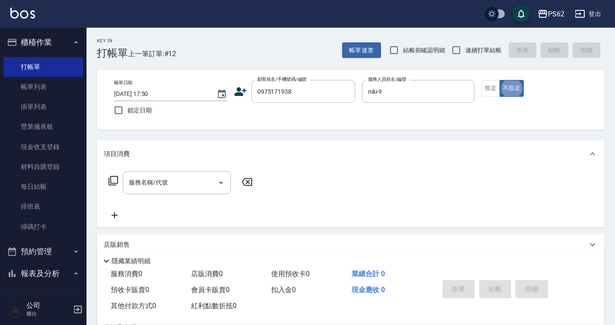
type button "false"
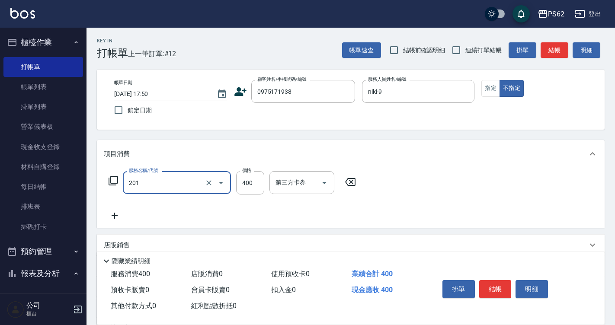
type input "洗剪400(201)"
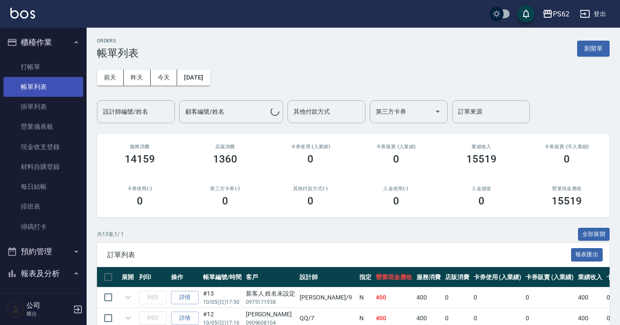
click at [32, 77] on link "帳單列表" at bounding box center [43, 87] width 80 height 20
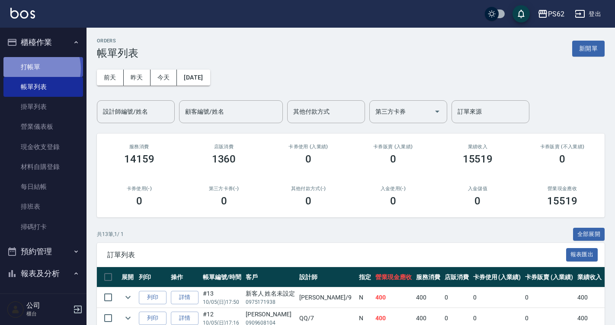
click at [35, 68] on link "打帳單" at bounding box center [43, 67] width 80 height 20
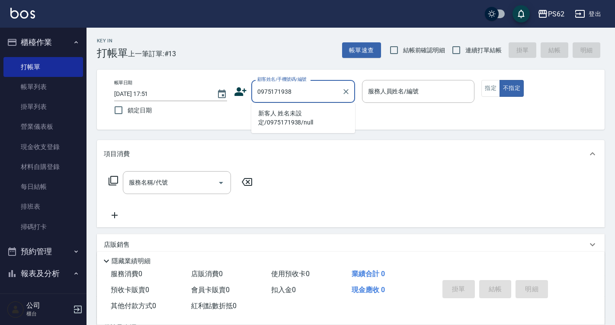
click at [311, 118] on li "新客人 姓名未設定/0975171938/null" at bounding box center [303, 117] width 104 height 23
type input "新客人 姓名未設定/0975171938/null"
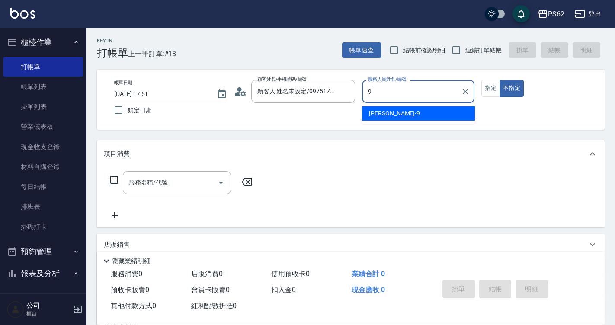
type input "niki-9"
type button "false"
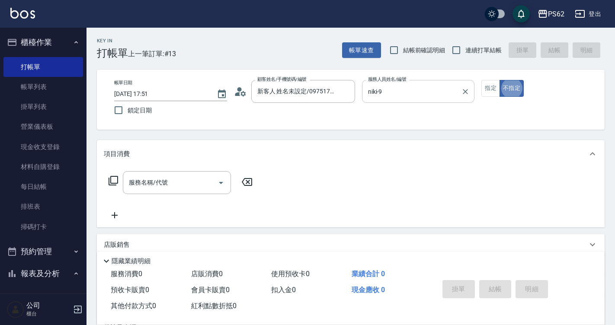
drag, startPoint x: 394, startPoint y: 84, endPoint x: 390, endPoint y: 90, distance: 8.2
click at [390, 90] on div "服務人員姓名/編號 [PERSON_NAME]-9 服務人員姓名/編號" at bounding box center [418, 91] width 113 height 23
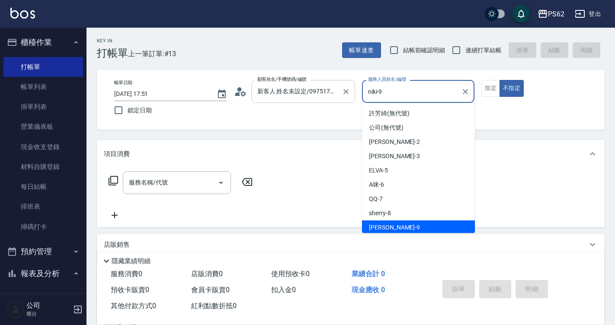
scroll to position [2, 0]
drag, startPoint x: 390, startPoint y: 90, endPoint x: 355, endPoint y: 97, distance: 35.7
click at [355, 97] on div "帳單日期 [DATE] 17:51 鎖定日期 顧客姓名/手機號碼/編號 新客人 姓名未設定/0975171938/null 顧客姓名/手機號碼/編號 服務人員…" at bounding box center [350, 99] width 487 height 39
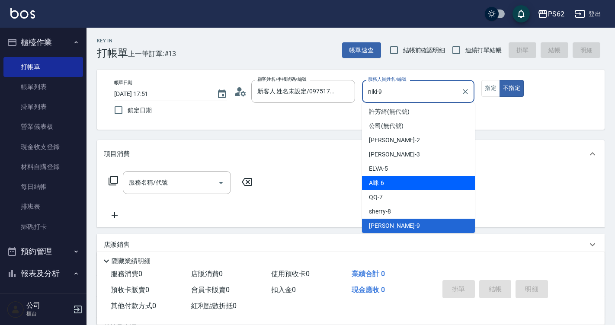
click at [420, 187] on div "A咪 -6" at bounding box center [418, 183] width 113 height 14
type input "A咪-6"
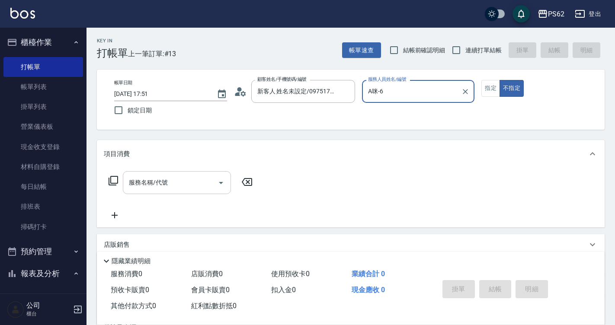
click at [126, 190] on div "服務名稱/代號" at bounding box center [177, 182] width 108 height 23
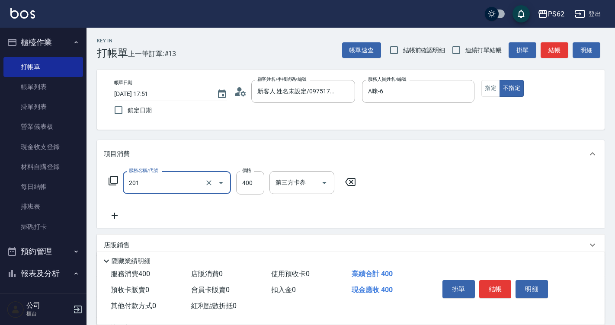
type input "洗剪400(201)"
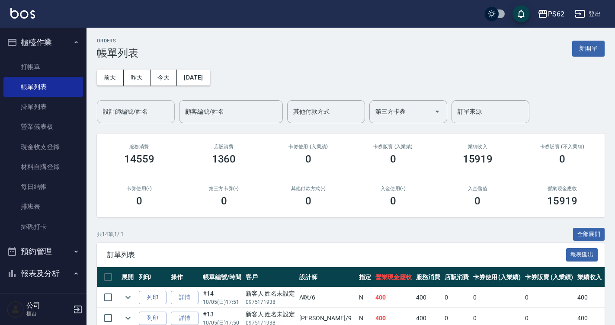
click at [130, 110] on input "設計師編號/姓名" at bounding box center [136, 111] width 70 height 15
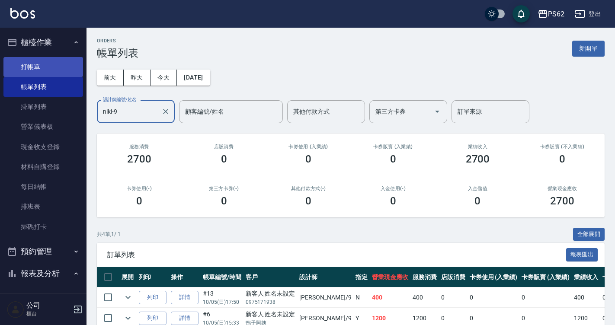
type input "niki-9"
click at [60, 72] on link "打帳單" at bounding box center [43, 67] width 80 height 20
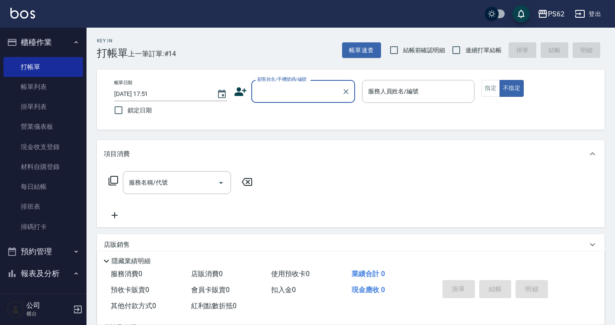
click at [42, 273] on button "報表及分析" at bounding box center [43, 274] width 80 height 23
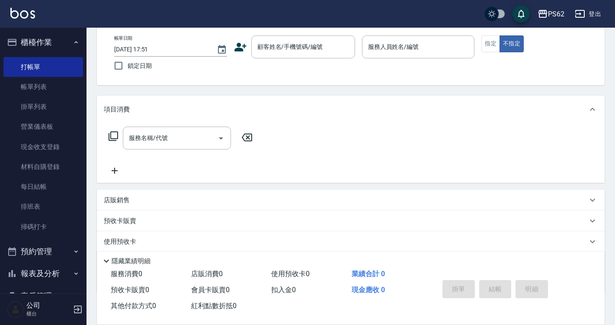
scroll to position [96, 0]
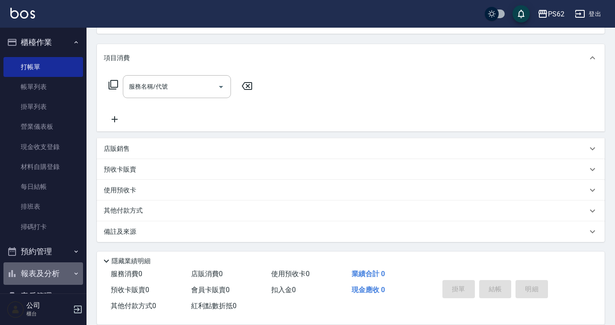
click at [48, 269] on button "報表及分析" at bounding box center [43, 274] width 80 height 23
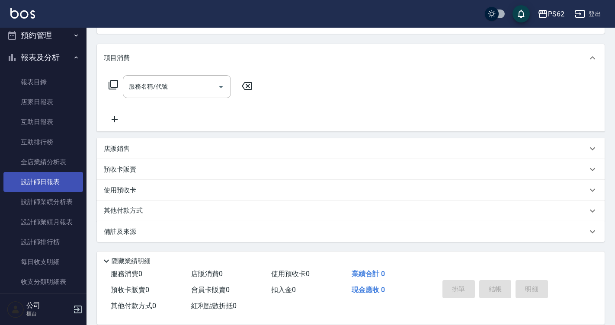
click at [59, 183] on link "設計師日報表" at bounding box center [43, 182] width 80 height 20
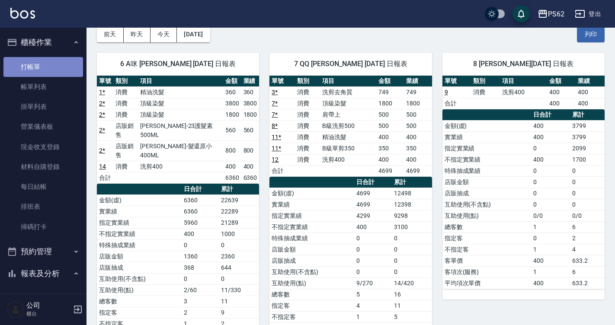
click at [58, 73] on link "打帳單" at bounding box center [43, 67] width 80 height 20
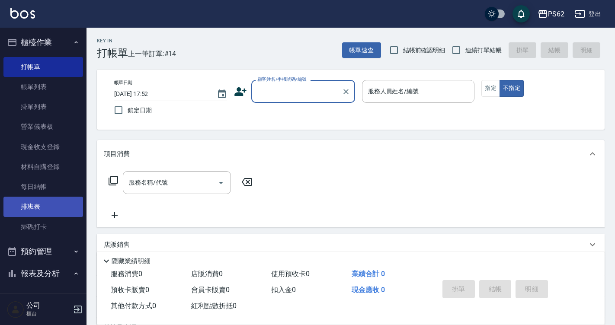
click at [27, 206] on link "排班表" at bounding box center [43, 207] width 80 height 20
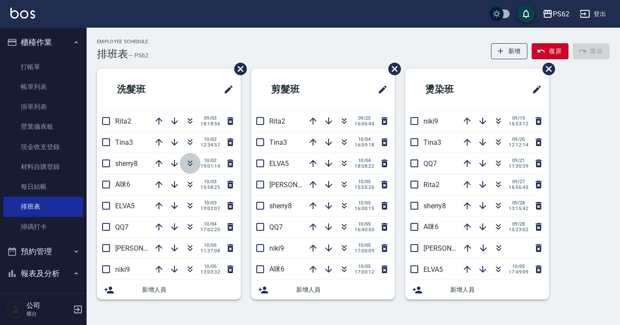
click at [190, 167] on icon "button" at bounding box center [190, 163] width 10 height 10
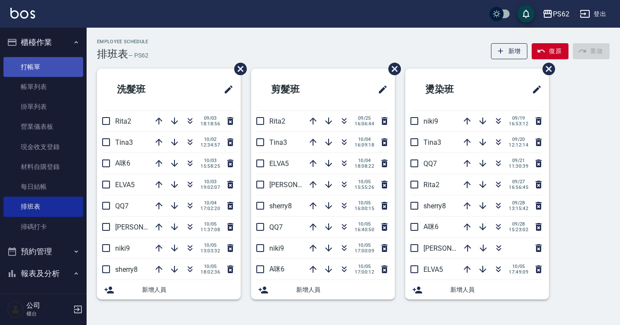
click at [32, 61] on link "打帳單" at bounding box center [43, 67] width 80 height 20
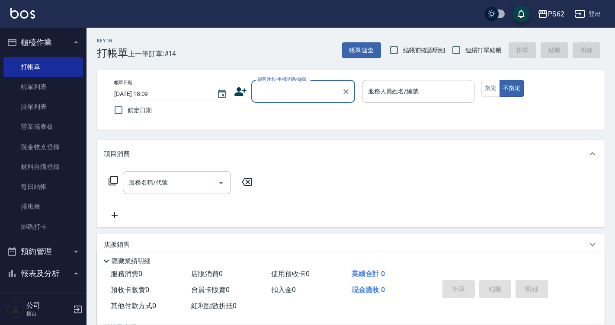
click at [237, 92] on icon at bounding box center [240, 91] width 13 height 13
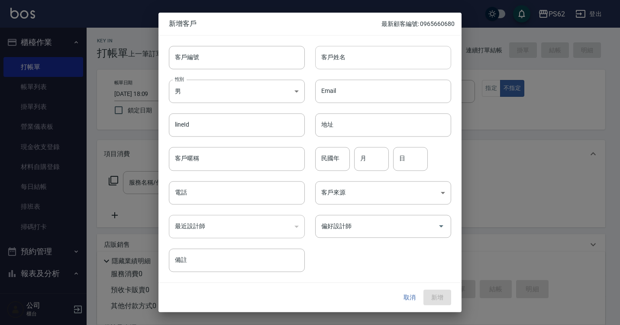
click at [370, 60] on input "客戶姓名" at bounding box center [383, 57] width 136 height 23
type input "[PERSON_NAME]"
click at [204, 201] on input "電話" at bounding box center [237, 192] width 136 height 23
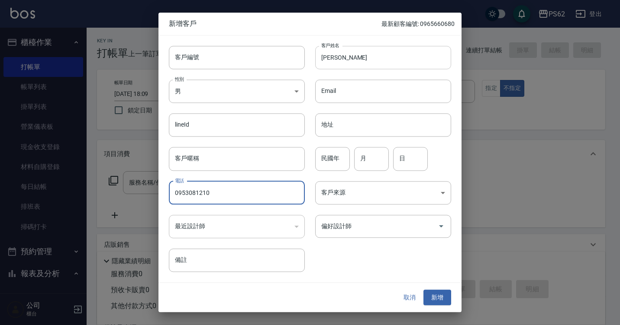
type input "0953081210"
click at [383, 61] on input "[PERSON_NAME]" at bounding box center [383, 57] width 136 height 23
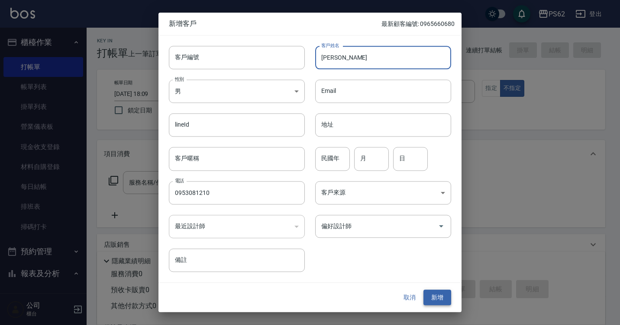
type input "[PERSON_NAME]"
click at [432, 291] on button "新增" at bounding box center [437, 298] width 28 height 16
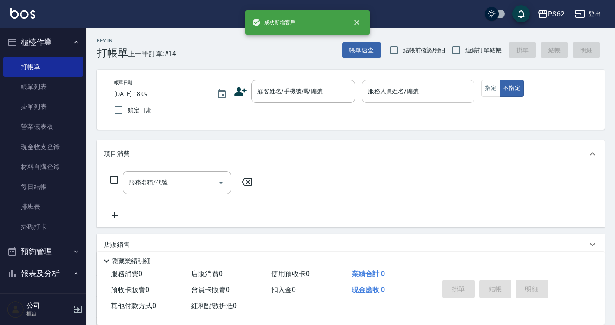
click at [403, 95] on input "服務人員姓名/編號" at bounding box center [418, 91] width 105 height 15
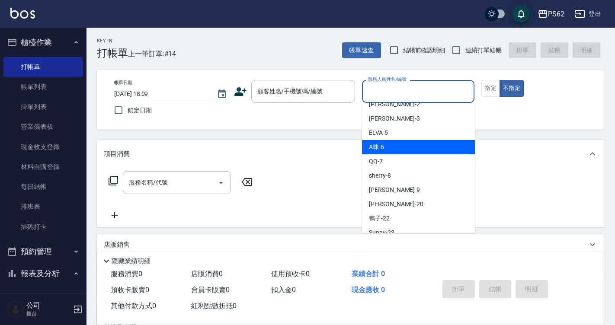
scroll to position [87, 0]
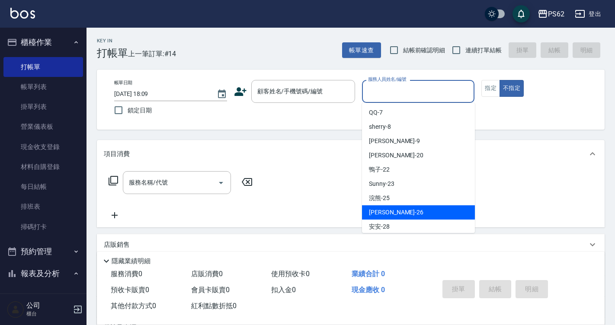
click at [386, 211] on span "[PERSON_NAME] -26" at bounding box center [396, 212] width 55 height 9
type input "[PERSON_NAME]-26"
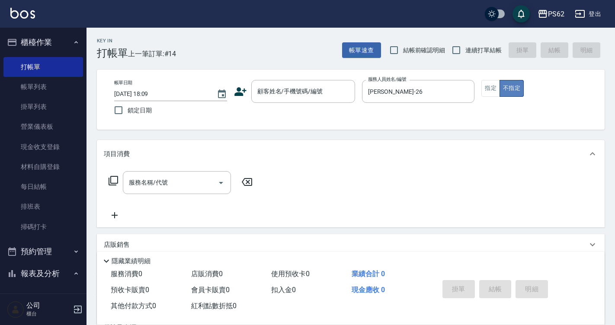
click at [500, 90] on button "不指定" at bounding box center [512, 88] width 24 height 17
click at [488, 86] on button "指定" at bounding box center [491, 88] width 19 height 17
click at [188, 187] on input "服務名稱/代號" at bounding box center [170, 182] width 87 height 15
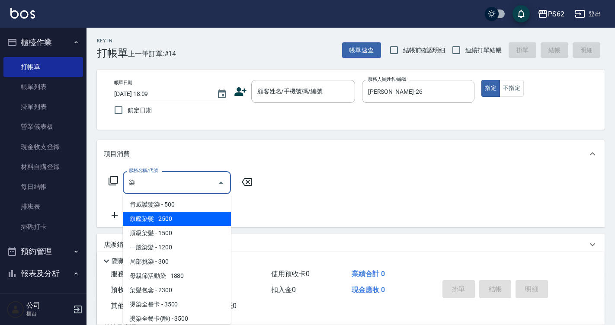
click at [175, 218] on span "旗艦染髮 - 2500" at bounding box center [177, 219] width 108 height 14
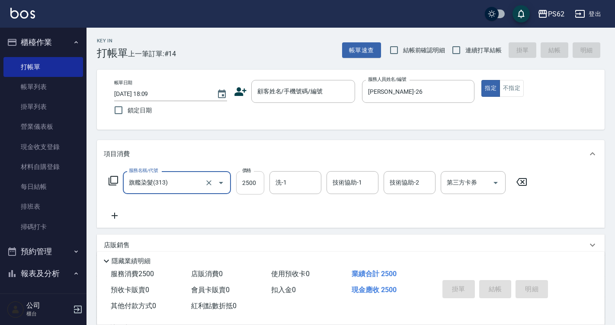
type input "旗艦染髮(313)"
click at [251, 183] on input "2500" at bounding box center [250, 182] width 28 height 23
click at [249, 183] on input "300" at bounding box center [250, 182] width 28 height 23
type input "3000"
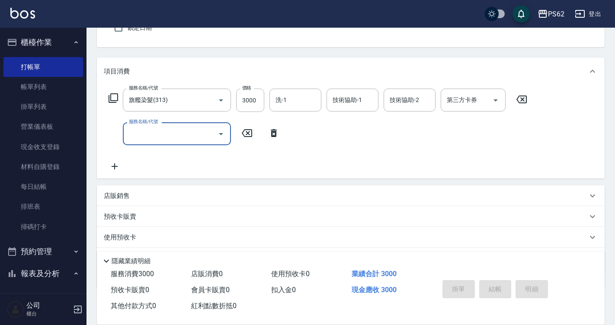
scroll to position [0, 0]
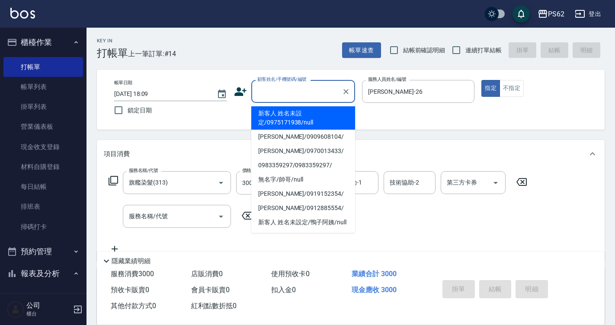
click at [300, 93] on input "顧客姓名/手機號碼/編號" at bounding box center [296, 91] width 83 height 15
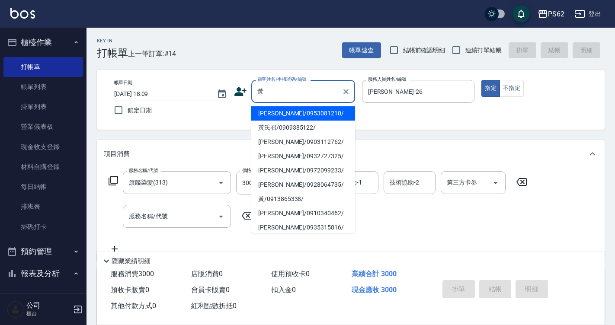
click at [289, 111] on li "[PERSON_NAME]/0953081210/" at bounding box center [303, 113] width 104 height 14
type input "[PERSON_NAME]/0953081210/"
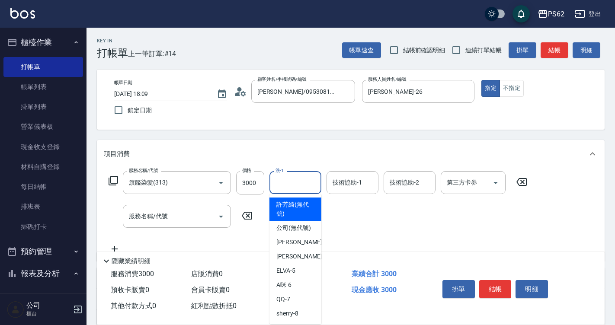
click at [298, 183] on input "洗-1" at bounding box center [296, 182] width 44 height 15
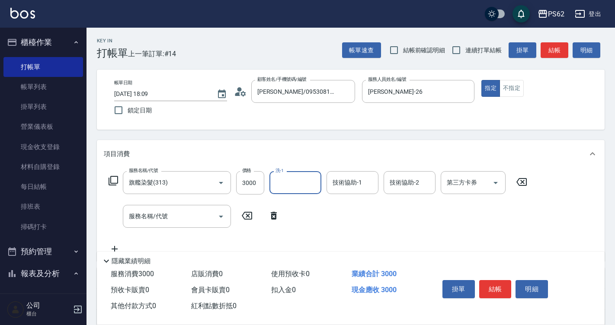
click at [400, 212] on div "服務名稱/代號 旗艦染髮(313) 服務名稱/代號 價格 3000 價格 洗-1 洗-1 技術協助-1 技術協助-1 技術協助-2 技術協助-2 第三方卡券 …" at bounding box center [318, 212] width 429 height 83
click at [499, 283] on button "結帳" at bounding box center [496, 289] width 32 height 18
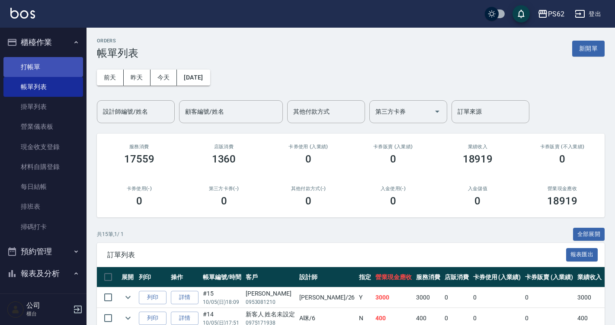
click at [29, 72] on link "打帳單" at bounding box center [43, 67] width 80 height 20
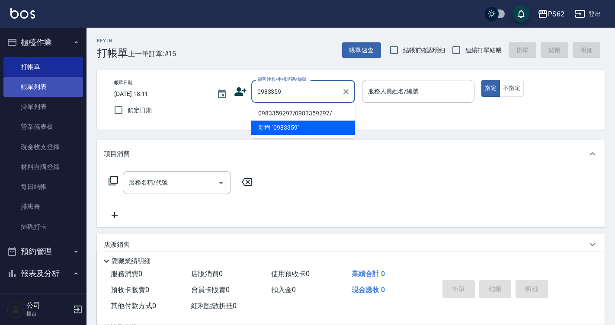
type input "0983359"
click at [62, 83] on link "帳單列表" at bounding box center [43, 87] width 80 height 20
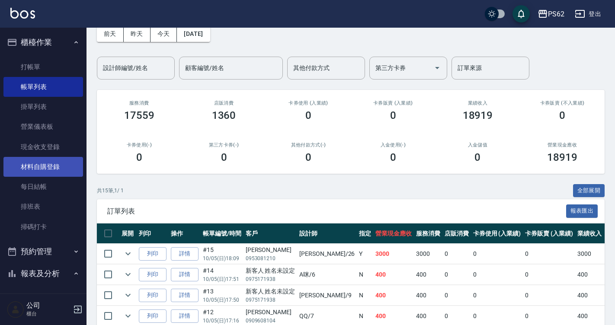
scroll to position [43, 0]
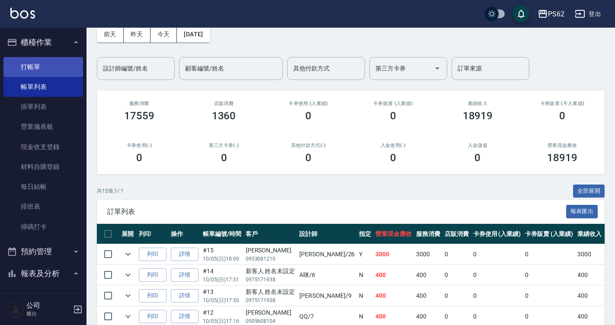
click at [65, 60] on link "打帳單" at bounding box center [43, 67] width 80 height 20
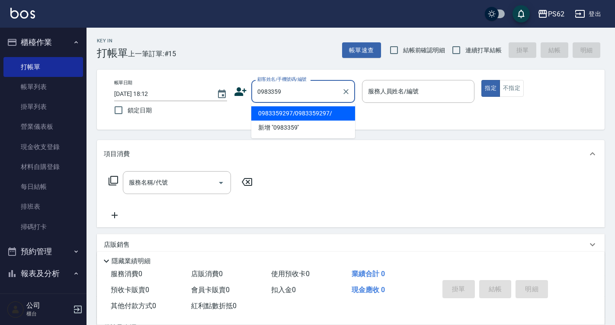
click at [297, 117] on li "0983359297/0983359297/" at bounding box center [303, 113] width 104 height 14
type input "0983359297/0983359297/"
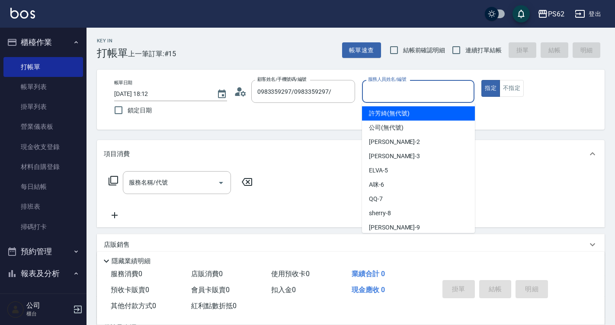
click at [377, 95] on input "服務人員姓名/編號" at bounding box center [418, 91] width 105 height 15
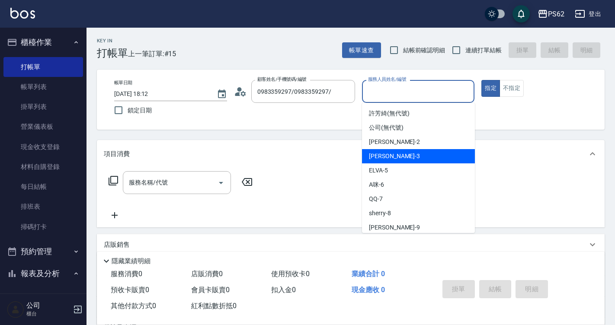
click at [330, 129] on div "帳單日期 [DATE] 18:12 鎖定日期 顧客姓名/手機號碼/編號 0983359297/0983359297/ 顧客姓名/手機號碼/編號 服務人員姓名/…" at bounding box center [351, 100] width 508 height 60
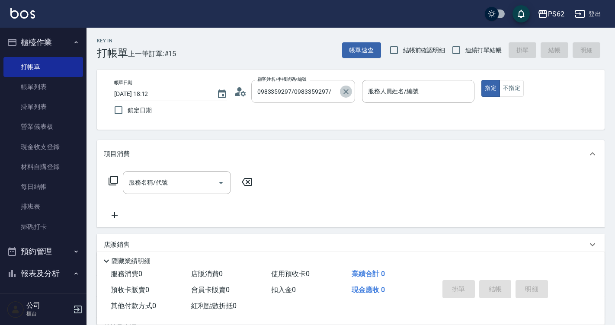
click at [347, 94] on icon "Clear" at bounding box center [346, 91] width 9 height 9
click at [236, 104] on div "帳單日期 [DATE] 18:12 鎖定日期 顧客姓名/手機號碼/編號 顧客姓名/手機號碼/編號 服務人員姓名/編號 服務人員姓名/編號 指定 不指定" at bounding box center [350, 99] width 487 height 39
click at [241, 96] on icon at bounding box center [240, 91] width 13 height 13
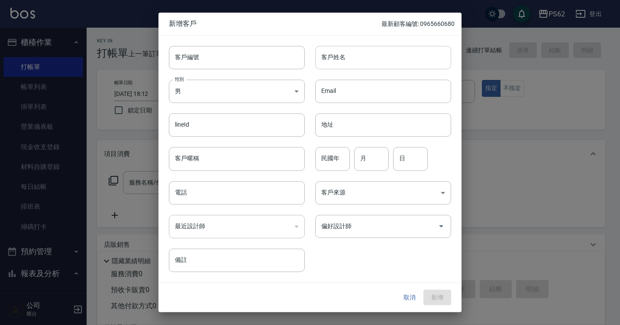
click at [363, 60] on input "客戶姓名" at bounding box center [383, 57] width 136 height 23
type input "[PERSON_NAME]"
click at [208, 194] on input "電話" at bounding box center [237, 192] width 136 height 23
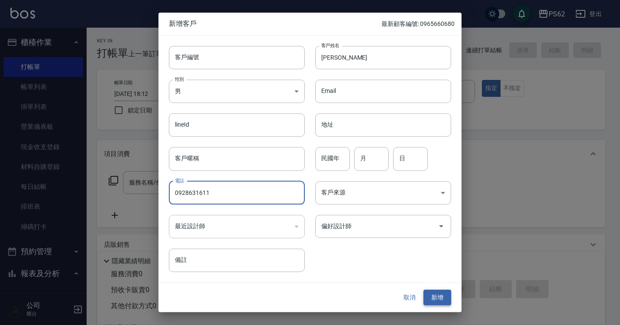
type input "0928631611"
click at [435, 295] on button "新增" at bounding box center [437, 298] width 28 height 16
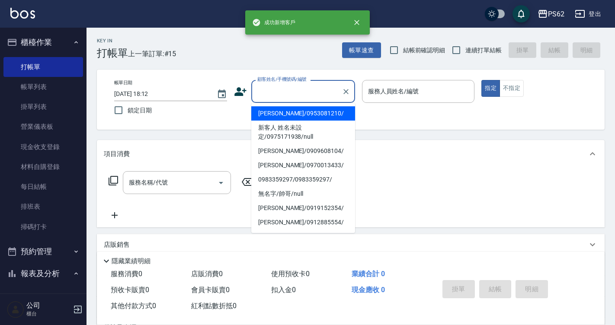
click at [297, 87] on input "顧客姓名/手機號碼/編號" at bounding box center [296, 91] width 83 height 15
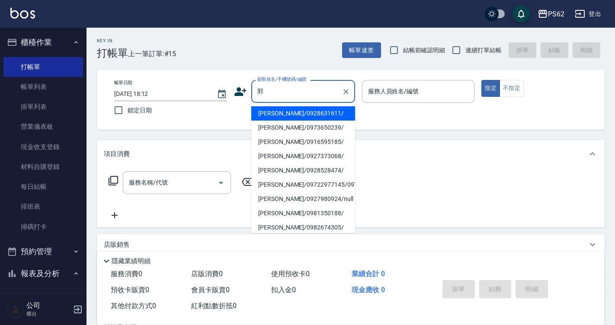
click at [285, 115] on li "[PERSON_NAME]/0928631611/" at bounding box center [303, 113] width 104 height 14
type input "[PERSON_NAME]/0928631611/"
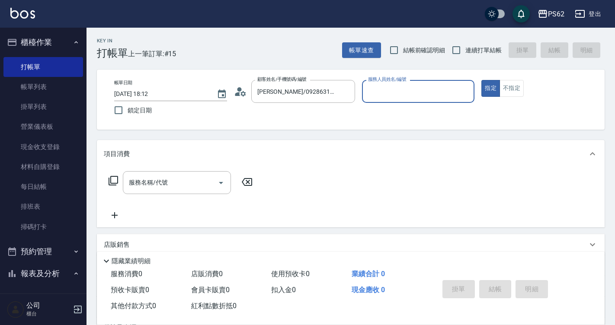
click at [404, 84] on div "服務人員姓名/編號" at bounding box center [418, 91] width 113 height 23
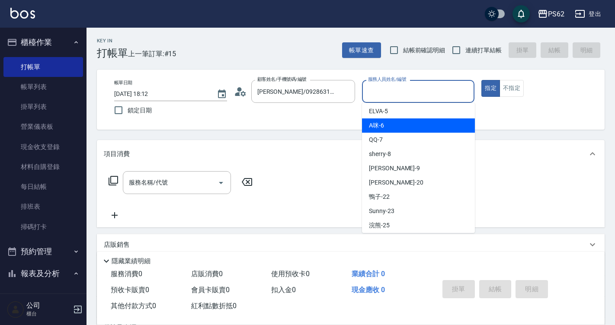
scroll to position [87, 0]
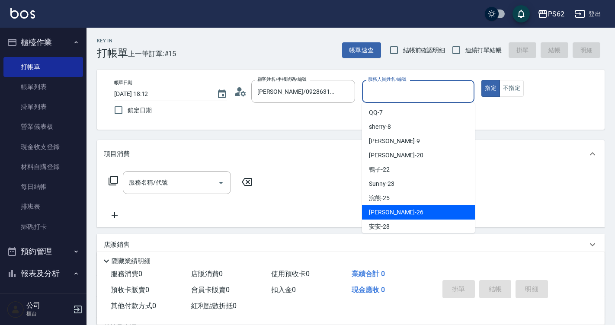
drag, startPoint x: 383, startPoint y: 212, endPoint x: 380, endPoint y: 208, distance: 4.6
click at [382, 209] on span "[PERSON_NAME] -26" at bounding box center [396, 212] width 55 height 9
type input "[PERSON_NAME]-26"
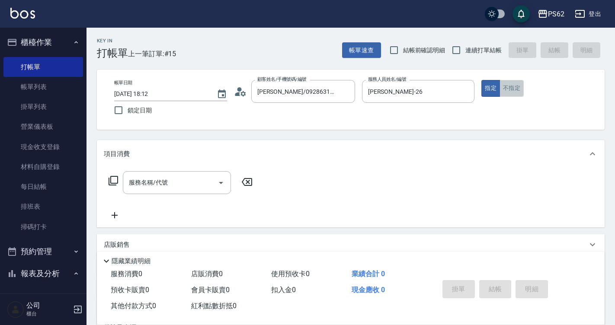
click at [505, 86] on button "不指定" at bounding box center [512, 88] width 24 height 17
click at [145, 182] on input "服務名稱/代號" at bounding box center [170, 182] width 87 height 15
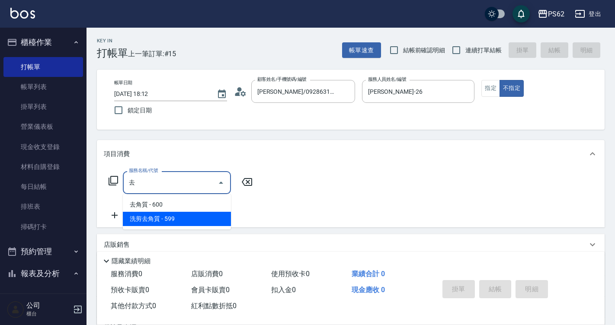
click at [157, 226] on ul "去角質 - 600 洗剪去角質 - 599" at bounding box center [177, 211] width 108 height 35
click at [160, 222] on span "洗剪去角質 - 599" at bounding box center [177, 219] width 108 height 14
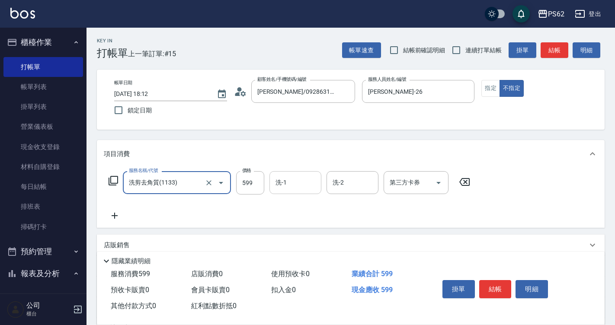
type input "洗剪去角質(1133)"
click at [293, 181] on input "洗-1" at bounding box center [296, 182] width 44 height 15
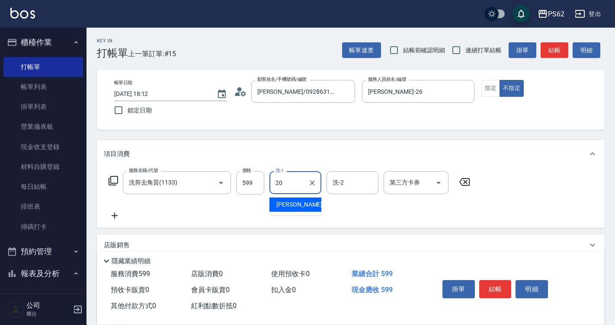
type input "[PERSON_NAME]-20"
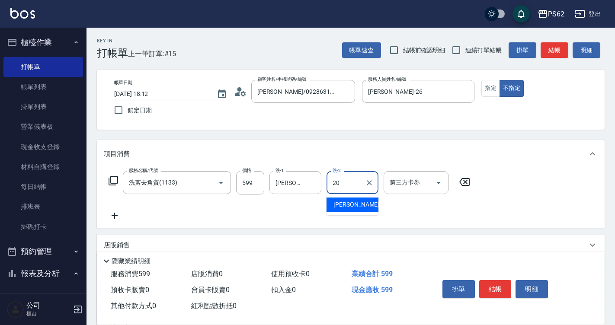
type input "[PERSON_NAME]-20"
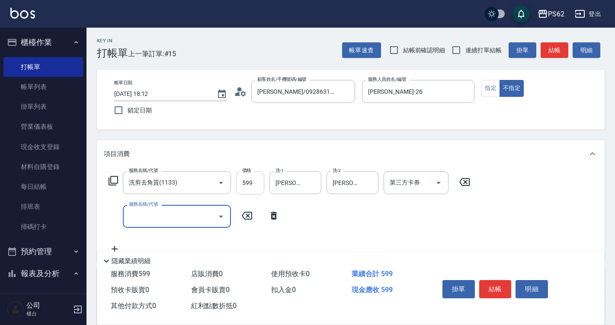
click at [251, 183] on input "599" at bounding box center [250, 182] width 28 height 23
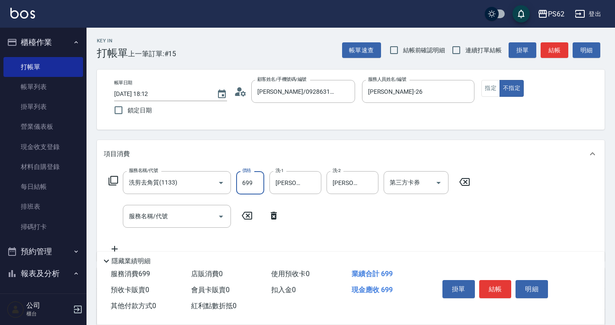
type input "699"
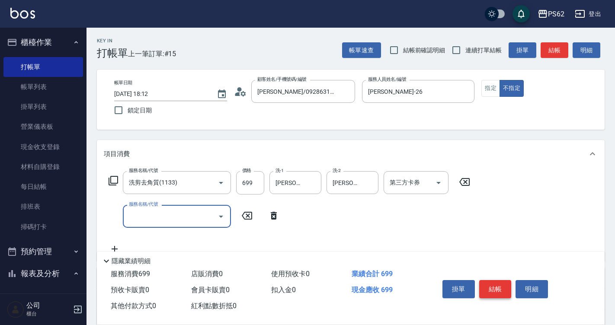
click at [494, 286] on button "結帳" at bounding box center [496, 289] width 32 height 18
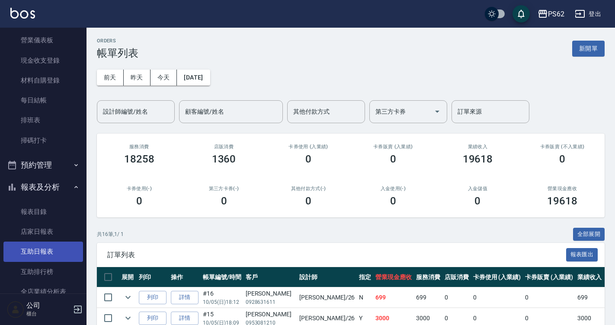
scroll to position [130, 0]
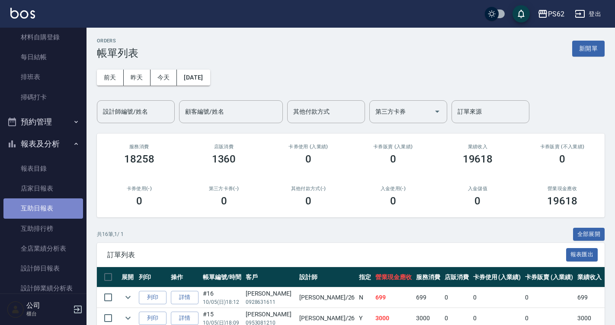
click at [50, 209] on link "互助日報表" at bounding box center [43, 209] width 80 height 20
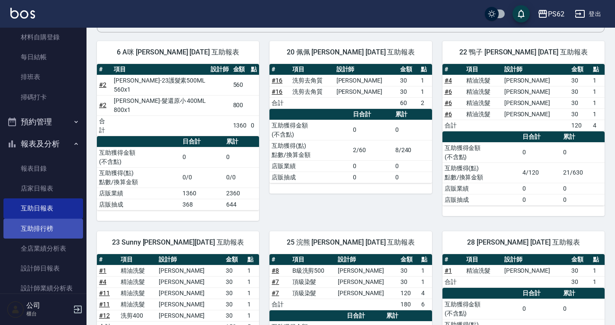
scroll to position [173, 0]
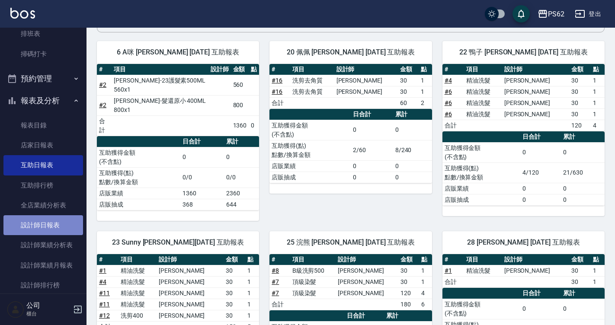
click at [62, 227] on link "設計師日報表" at bounding box center [43, 226] width 80 height 20
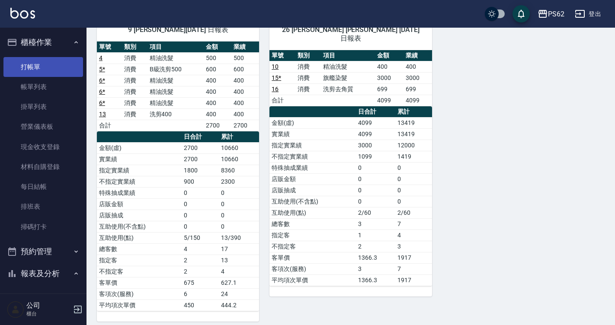
drag, startPoint x: 27, startPoint y: 67, endPoint x: 22, endPoint y: 66, distance: 5.3
click at [26, 67] on link "打帳單" at bounding box center [43, 67] width 80 height 20
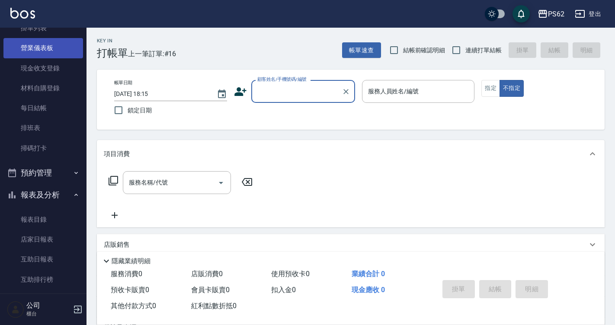
scroll to position [87, 0]
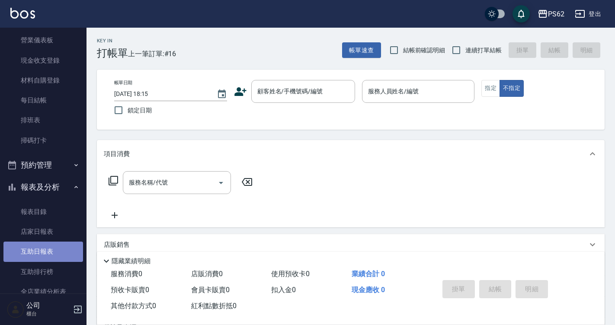
click at [67, 256] on link "互助日報表" at bounding box center [43, 252] width 80 height 20
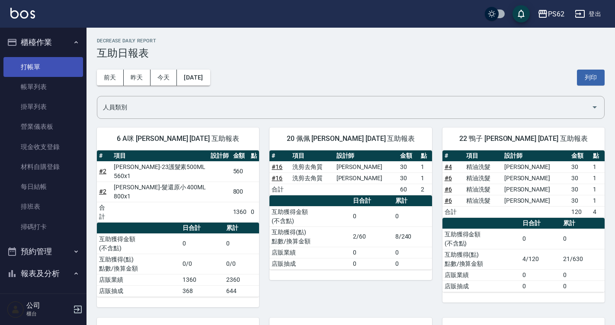
click at [42, 60] on link "打帳單" at bounding box center [43, 67] width 80 height 20
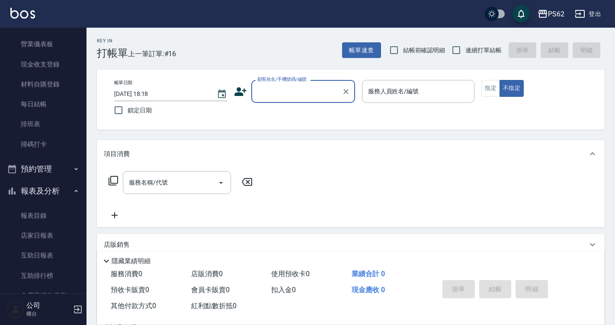
scroll to position [173, 0]
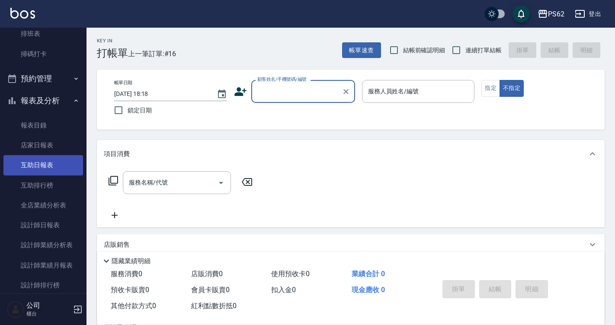
click at [43, 165] on link "互助日報表" at bounding box center [43, 165] width 80 height 20
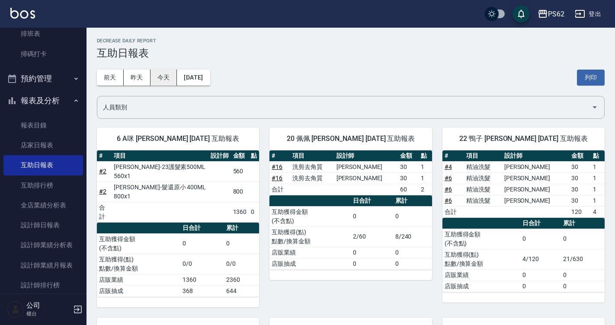
click at [174, 75] on button "今天" at bounding box center [164, 78] width 27 height 16
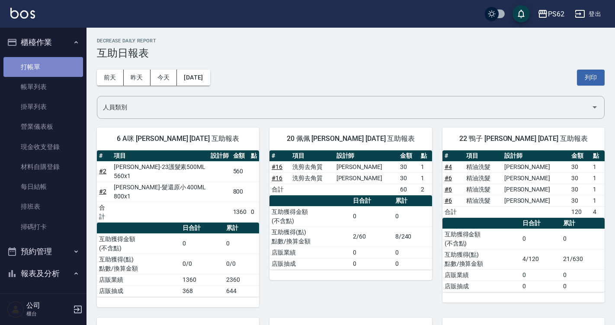
click at [54, 73] on link "打帳單" at bounding box center [43, 67] width 80 height 20
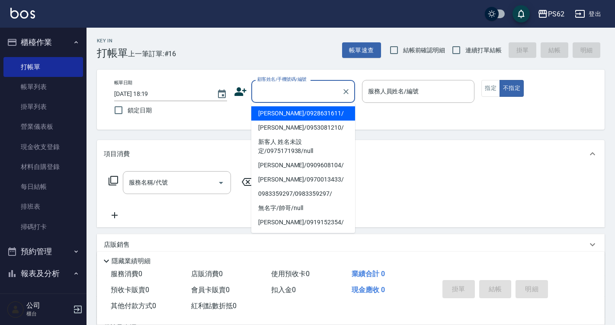
click at [290, 92] on input "顧客姓名/手機號碼/編號" at bounding box center [296, 91] width 83 height 15
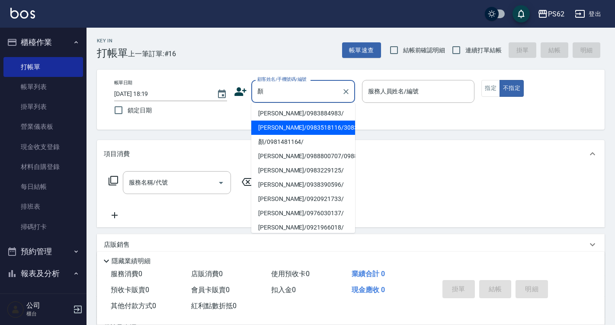
click at [315, 133] on li "[PERSON_NAME]/0983518116/308371" at bounding box center [303, 128] width 104 height 14
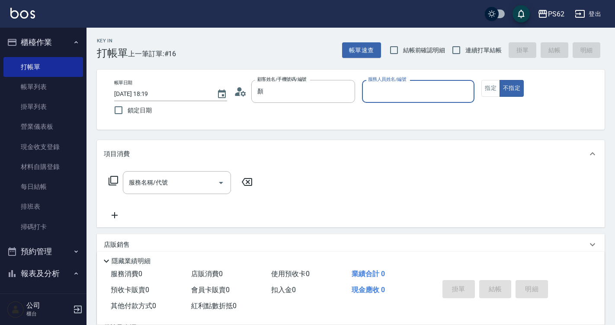
type input "[PERSON_NAME]/0983518116/308371"
type input "A咪-6"
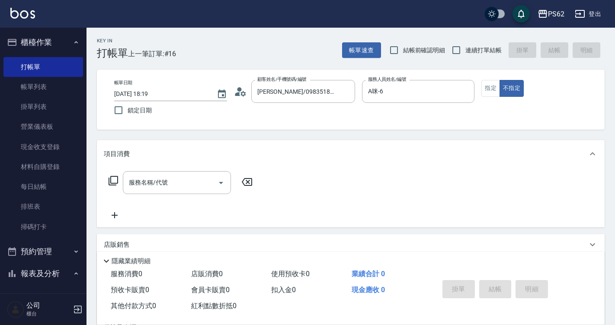
click at [114, 180] on icon at bounding box center [113, 181] width 10 height 10
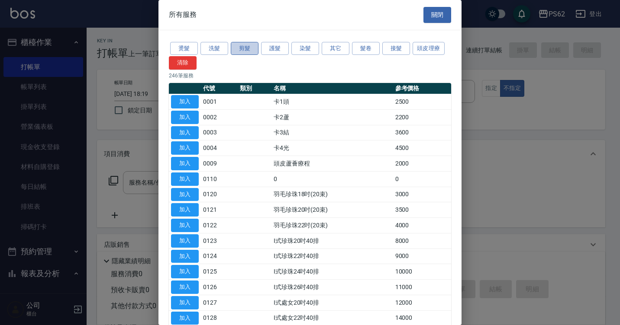
click at [244, 49] on button "剪髮" at bounding box center [245, 48] width 28 height 13
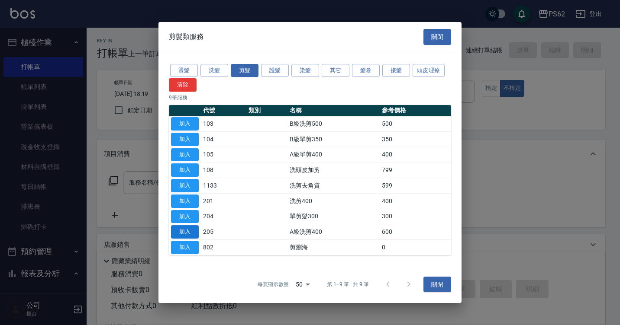
click at [193, 231] on button "加入" at bounding box center [185, 231] width 28 height 13
type input "A級洗剪400(205)"
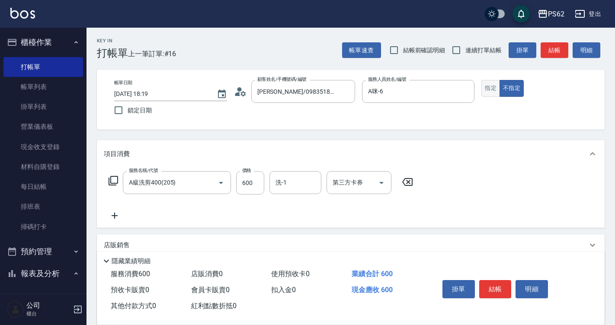
click at [494, 84] on button "指定" at bounding box center [491, 88] width 19 height 17
click at [496, 283] on button "結帳" at bounding box center [496, 289] width 32 height 18
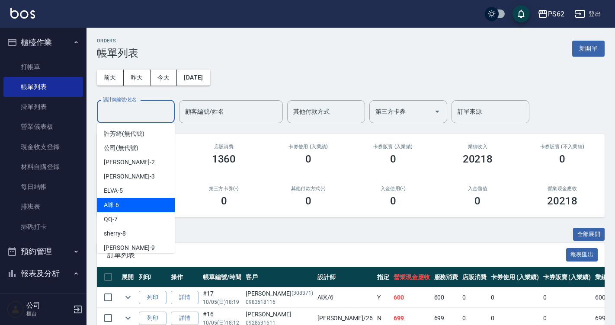
drag, startPoint x: 139, startPoint y: 113, endPoint x: 142, endPoint y: 206, distance: 92.7
click at [142, 206] on div "A咪 -6" at bounding box center [136, 205] width 78 height 14
type input "A咪-6"
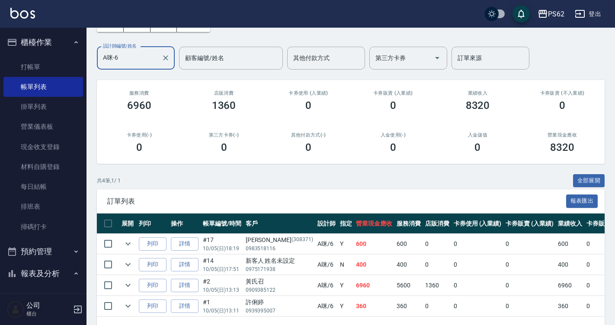
scroll to position [86, 0]
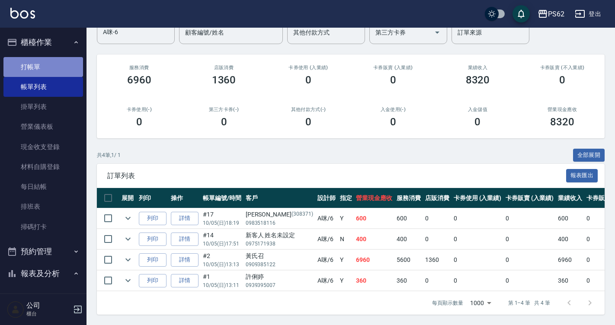
click at [56, 69] on link "打帳單" at bounding box center [43, 67] width 80 height 20
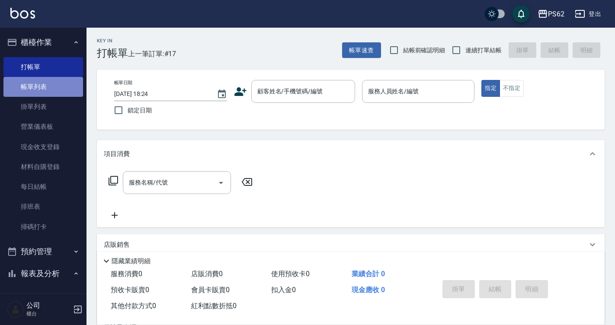
click at [61, 93] on link "帳單列表" at bounding box center [43, 87] width 80 height 20
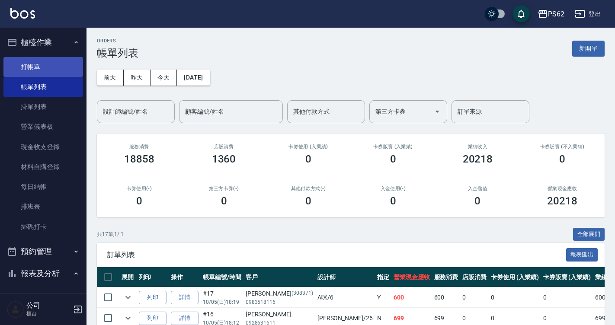
click at [47, 61] on link "打帳單" at bounding box center [43, 67] width 80 height 20
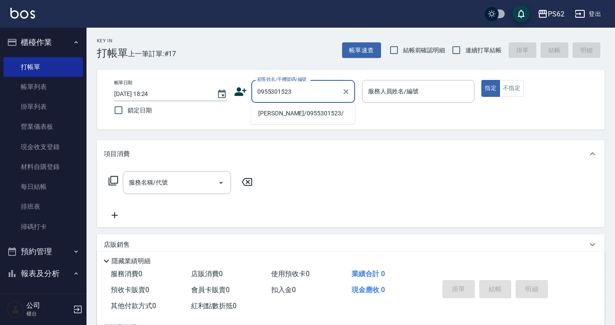
type input "[PERSON_NAME]/0955301523/"
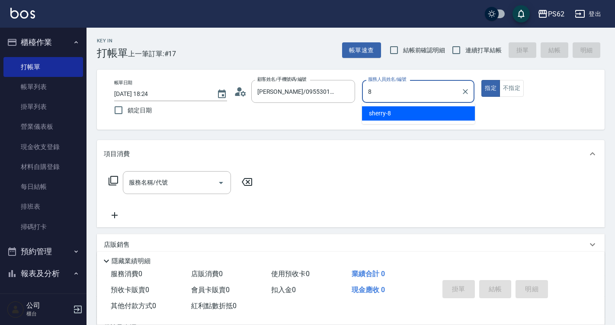
type input "sherry-8"
type button "true"
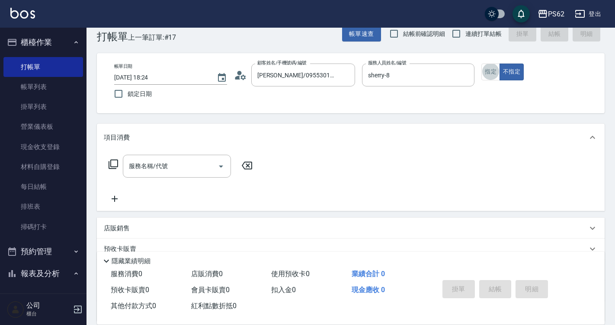
scroll to position [17, 0]
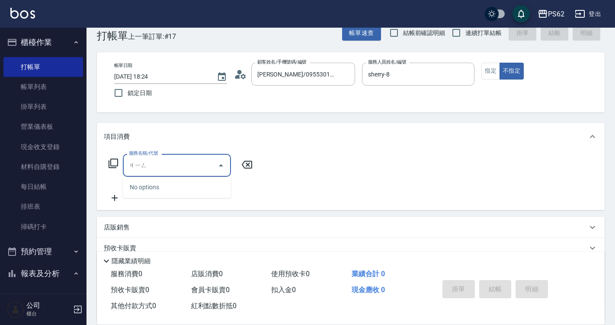
type input "經"
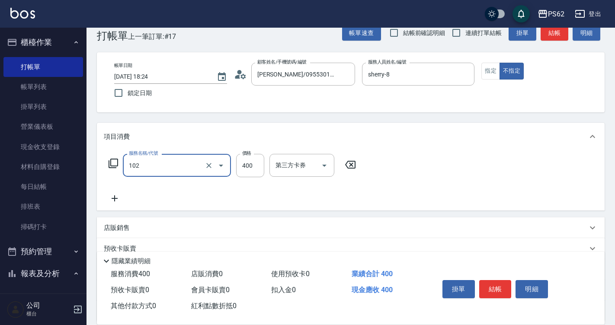
type input "精油洗髮(102)"
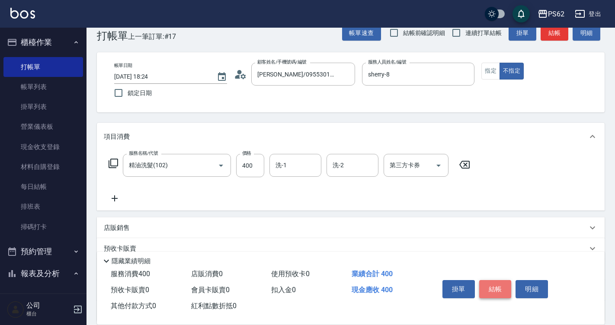
click at [484, 288] on button "結帳" at bounding box center [496, 289] width 32 height 18
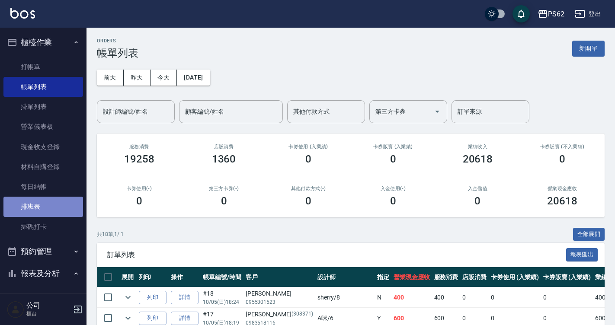
click at [43, 206] on link "排班表" at bounding box center [43, 207] width 80 height 20
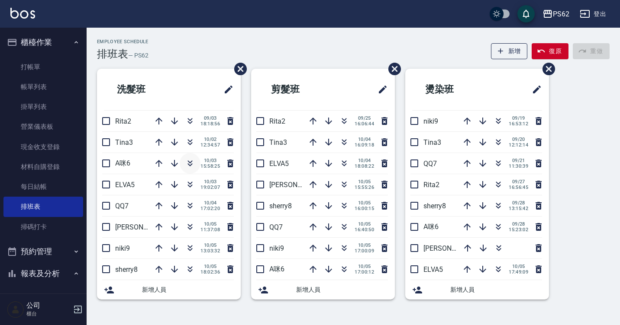
click at [190, 165] on icon "button" at bounding box center [190, 163] width 10 height 10
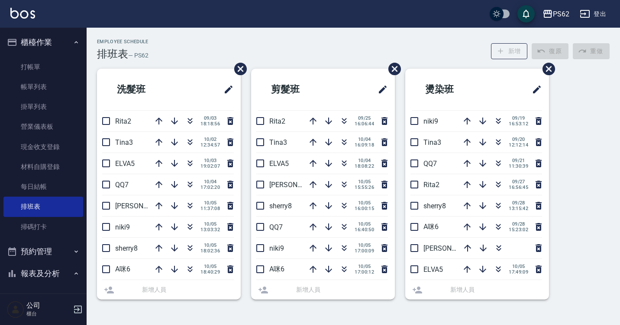
click at [185, 165] on div "[DATE] 19:02:07" at bounding box center [191, 163] width 87 height 21
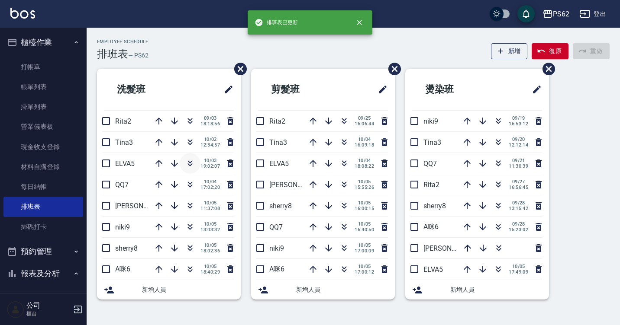
click at [192, 164] on icon "button" at bounding box center [190, 163] width 10 height 10
